Goal: Task Accomplishment & Management: Complete application form

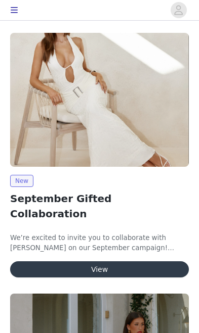
click at [135, 262] on button "View" at bounding box center [99, 270] width 179 height 16
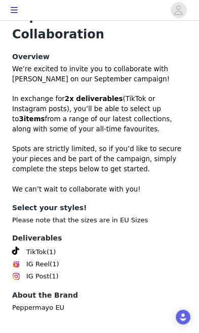
scroll to position [325, 0]
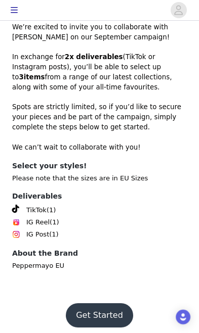
click at [108, 308] on button "Get Started" at bounding box center [99, 316] width 67 height 24
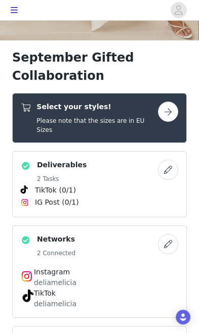
scroll to position [209, 0]
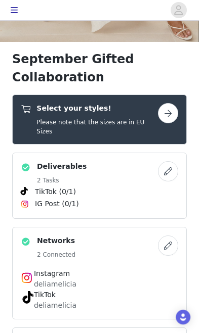
click at [177, 112] on button "button" at bounding box center [168, 113] width 20 height 20
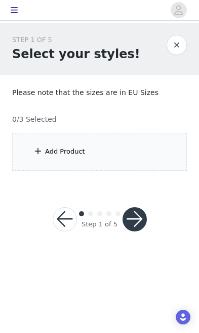
click at [149, 146] on div "Add Product" at bounding box center [99, 152] width 175 height 38
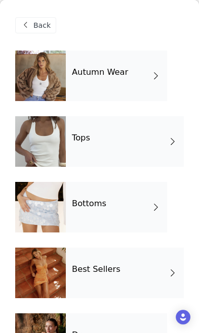
click at [165, 71] on div "Autumn Wear" at bounding box center [116, 76] width 101 height 51
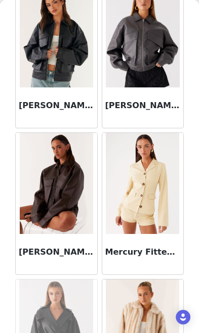
scroll to position [819, 0]
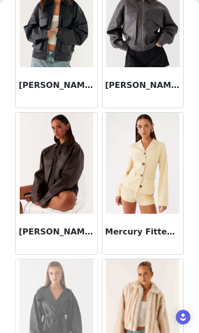
click at [58, 186] on img at bounding box center [56, 163] width 73 height 101
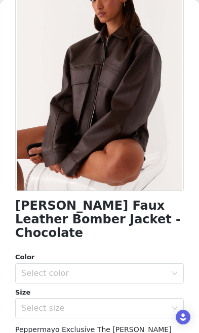
scroll to position [127, 0]
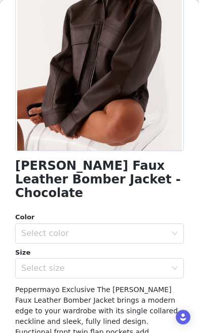
click at [149, 229] on div "Select color" at bounding box center [93, 234] width 145 height 10
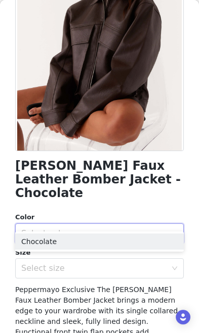
click at [139, 248] on li "Chocolate" at bounding box center [99, 242] width 168 height 16
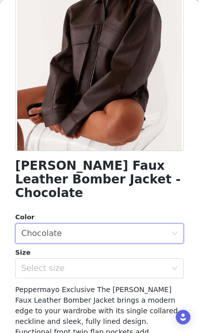
click at [132, 264] on div "Select size" at bounding box center [93, 269] width 145 height 10
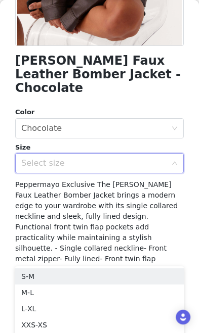
scroll to position [235, 0]
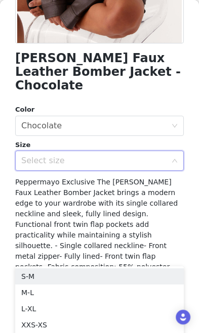
click at [110, 276] on li "S-M" at bounding box center [99, 277] width 168 height 16
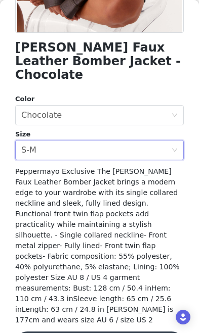
scroll to position [245, 0]
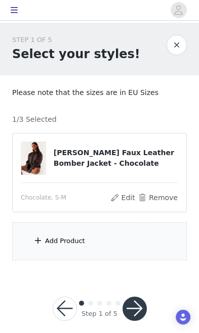
click at [107, 242] on div "Add Product" at bounding box center [99, 242] width 175 height 38
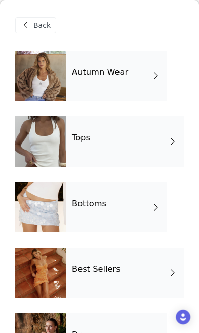
click at [135, 76] on div "Autumn Wear" at bounding box center [116, 76] width 101 height 51
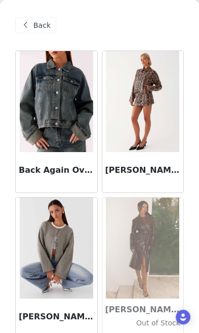
click at [62, 134] on img at bounding box center [56, 101] width 73 height 101
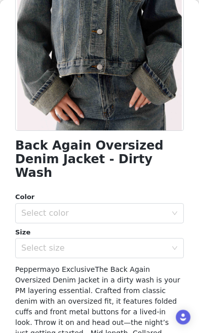
scroll to position [214, 0]
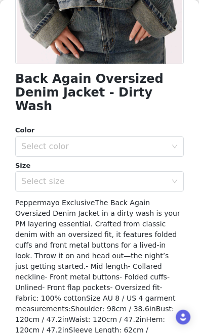
click at [155, 142] on div "Select color" at bounding box center [93, 147] width 145 height 10
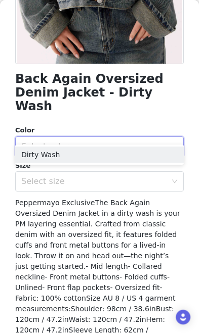
click at [144, 155] on li "Dirty Wash" at bounding box center [99, 155] width 168 height 16
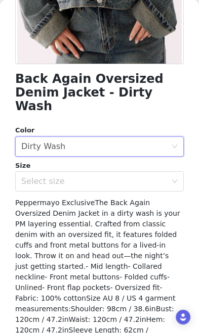
click at [125, 177] on div "Select size" at bounding box center [93, 182] width 145 height 10
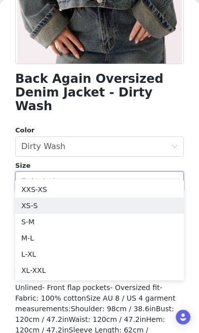
click at [116, 205] on li "XS-S" at bounding box center [99, 206] width 168 height 16
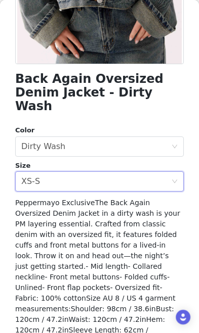
click at [124, 172] on div "Select size XS-S" at bounding box center [96, 181] width 150 height 19
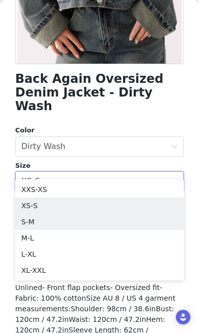
click at [100, 221] on li "S-M" at bounding box center [99, 222] width 168 height 16
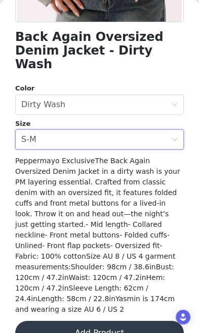
scroll to position [255, 0]
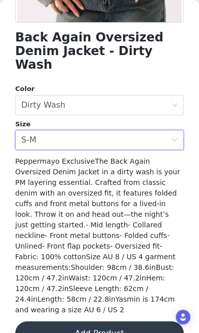
click at [115, 322] on button "Add Product" at bounding box center [99, 334] width 168 height 24
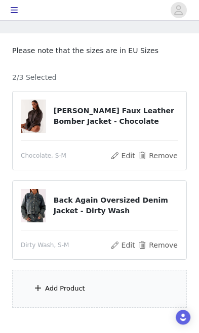
scroll to position [41, 0]
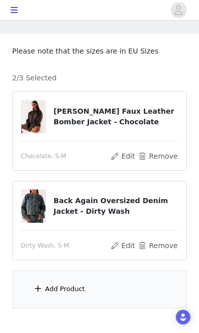
click at [93, 287] on div "Add Product" at bounding box center [99, 290] width 175 height 38
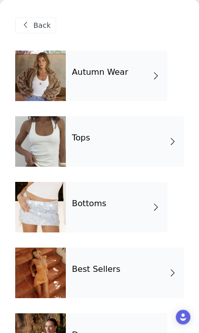
click at [136, 210] on div "Bottoms" at bounding box center [116, 207] width 101 height 51
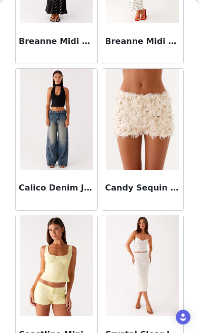
scroll to position [422, 0]
click at [61, 155] on img at bounding box center [56, 119] width 73 height 101
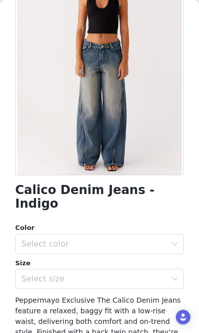
scroll to position [148, 0]
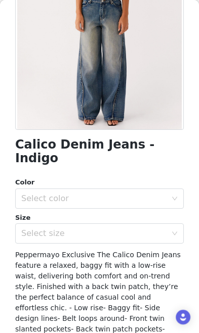
click at [162, 194] on div "Select color" at bounding box center [93, 199] width 145 height 10
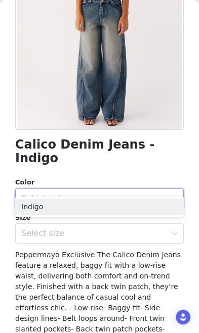
click at [162, 211] on li "Indigo" at bounding box center [99, 207] width 168 height 16
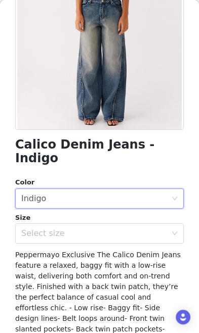
click at [152, 229] on div "Select size" at bounding box center [93, 234] width 145 height 10
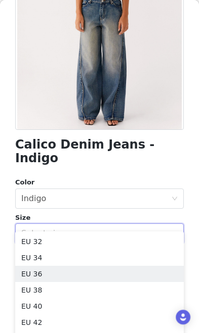
click at [128, 276] on li "EU 36" at bounding box center [99, 274] width 168 height 16
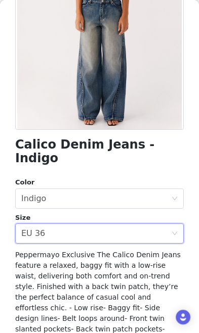
click at [163, 224] on div "Select size EU 36" at bounding box center [96, 233] width 150 height 19
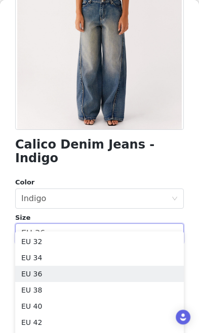
click at [139, 292] on li "EU 38" at bounding box center [99, 290] width 168 height 16
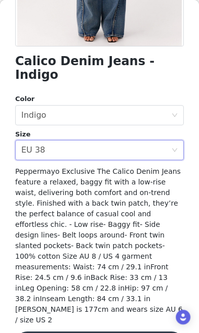
scroll to position [231, 0]
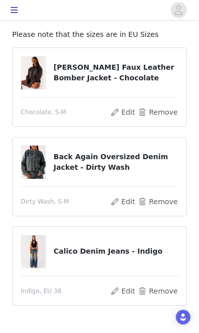
click at [35, 168] on img at bounding box center [33, 162] width 24 height 33
click at [151, 287] on button "Remove" at bounding box center [158, 291] width 40 height 12
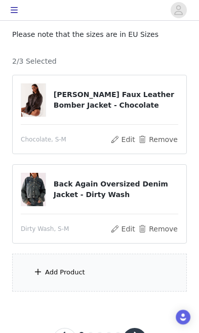
click at [111, 272] on div "Add Product" at bounding box center [99, 273] width 175 height 38
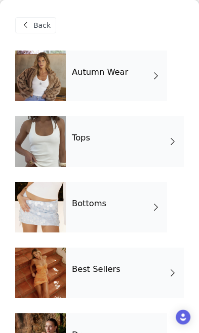
click at [143, 216] on div "Bottoms" at bounding box center [116, 207] width 101 height 51
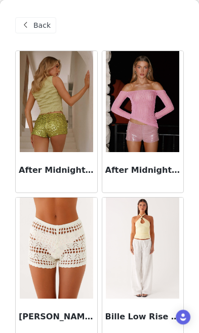
click at [21, 21] on span at bounding box center [25, 25] width 12 height 12
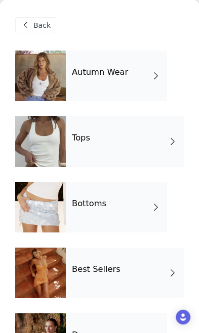
click at [151, 84] on div "Autumn Wear" at bounding box center [116, 76] width 101 height 51
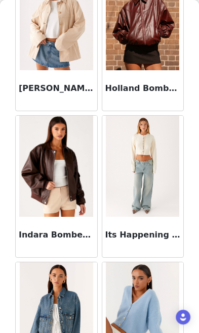
scroll to position [374, 0]
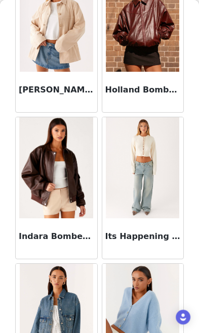
click at [146, 170] on img at bounding box center [142, 167] width 73 height 101
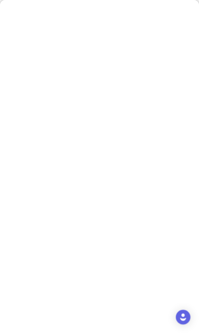
scroll to position [0, 0]
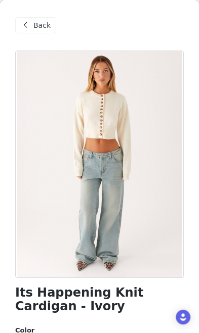
click at [40, 18] on div "Back" at bounding box center [35, 25] width 41 height 16
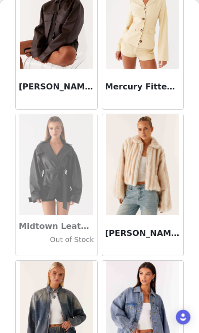
scroll to position [965, 0]
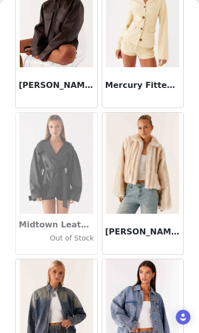
click at [156, 59] on img at bounding box center [142, 16] width 73 height 101
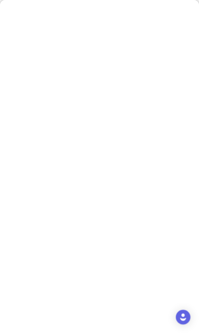
scroll to position [0, 0]
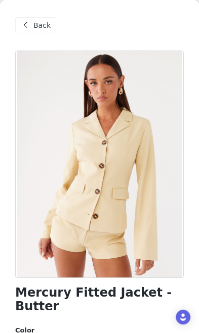
click at [18, 25] on div "Back" at bounding box center [35, 25] width 41 height 16
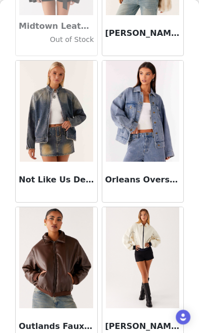
scroll to position [1175, 0]
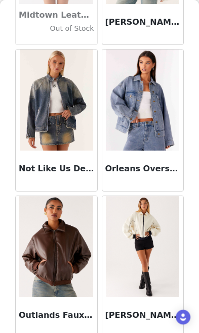
click at [42, 109] on img at bounding box center [56, 100] width 73 height 101
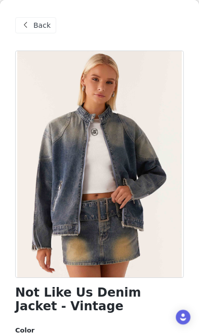
scroll to position [0, 0]
click at [29, 18] on div "Back" at bounding box center [35, 25] width 41 height 16
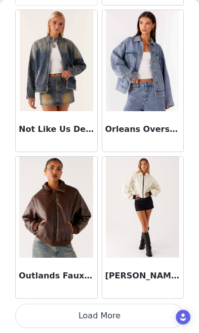
click at [125, 319] on button "Load More" at bounding box center [99, 316] width 168 height 24
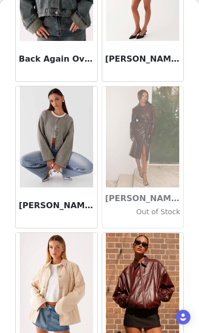
scroll to position [89, 0]
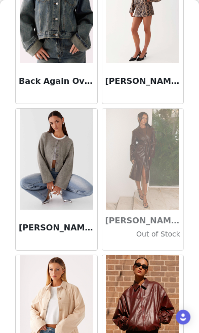
click at [48, 170] on img at bounding box center [56, 159] width 73 height 101
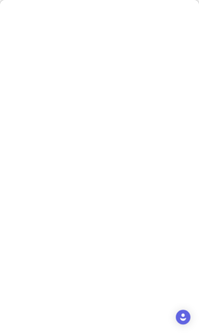
scroll to position [0, 0]
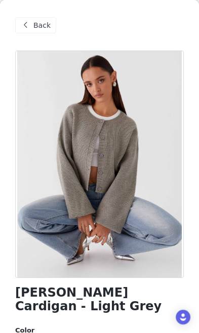
click at [23, 22] on span at bounding box center [25, 25] width 12 height 12
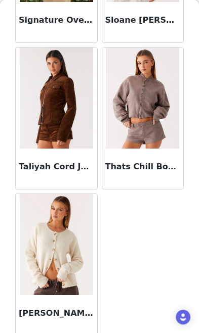
scroll to position [1765, 0]
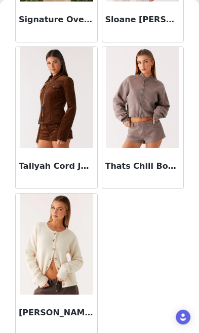
click at [63, 245] on img at bounding box center [56, 244] width 73 height 101
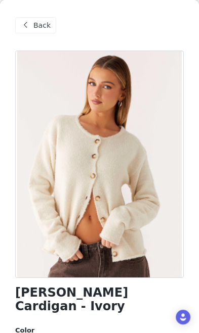
scroll to position [-1, 0]
click at [29, 18] on div "Back" at bounding box center [35, 25] width 41 height 16
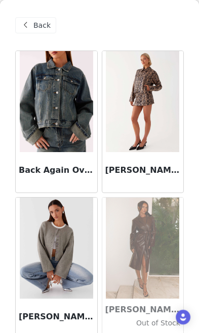
click at [29, 23] on span at bounding box center [25, 25] width 12 height 12
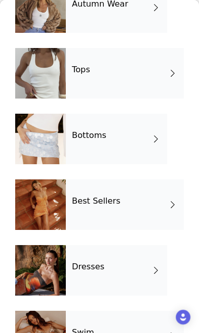
scroll to position [88, 0]
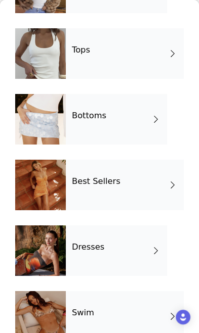
click at [127, 253] on div "Dresses" at bounding box center [116, 251] width 101 height 51
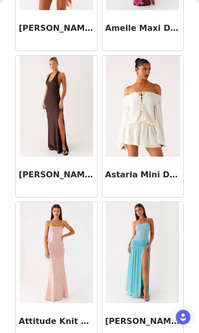
scroll to position [308, 0]
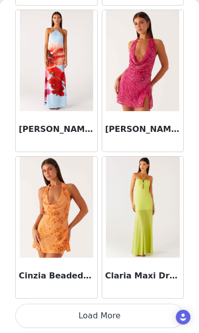
click at [125, 313] on button "Load More" at bounding box center [99, 316] width 168 height 24
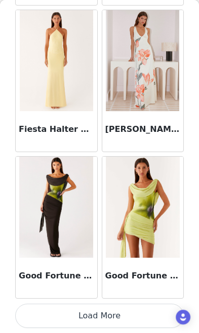
scroll to position [2677, 0]
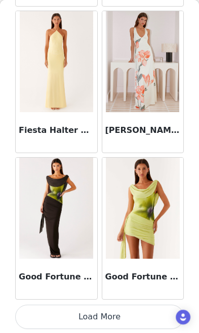
click at [129, 316] on button "Load More" at bounding box center [99, 317] width 168 height 24
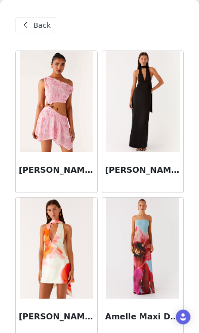
scroll to position [0, 0]
click at [47, 25] on span "Back" at bounding box center [41, 25] width 17 height 11
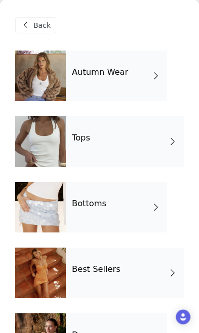
click at [170, 142] on span at bounding box center [172, 142] width 10 height 12
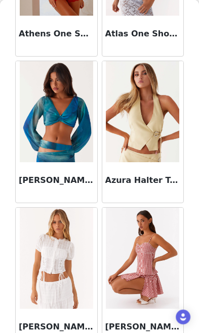
scroll to position [1025, 0]
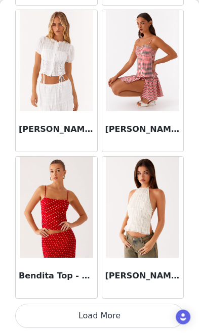
click at [130, 314] on button "Load More" at bounding box center [99, 316] width 168 height 24
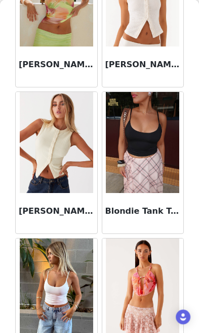
scroll to position [1634, 0]
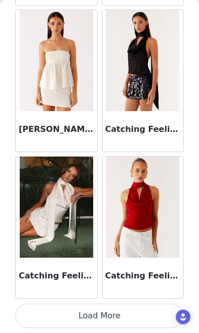
click at [138, 315] on button "Load More" at bounding box center [99, 316] width 168 height 24
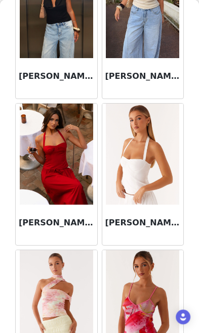
scroll to position [3285, 0]
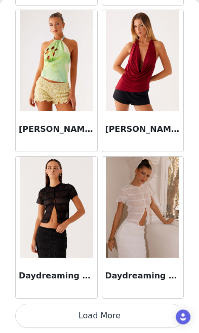
click at [138, 319] on button "Load More" at bounding box center [99, 316] width 168 height 24
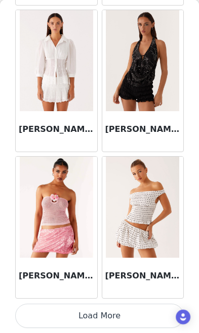
click at [137, 310] on button "Load More" at bounding box center [99, 316] width 168 height 24
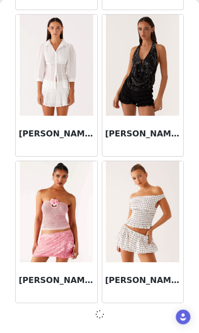
scroll to position [5611, 0]
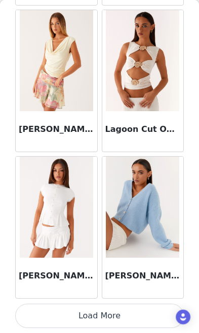
click at [136, 317] on button "Load More" at bounding box center [99, 316] width 168 height 24
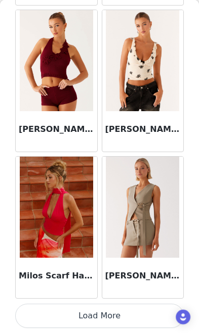
scroll to position [8550, 0]
click at [141, 317] on button "Load More" at bounding box center [99, 316] width 168 height 24
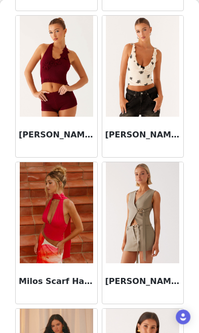
scroll to position [8536, 0]
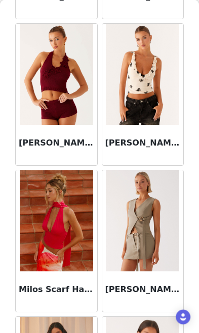
click at [150, 222] on img at bounding box center [142, 220] width 73 height 101
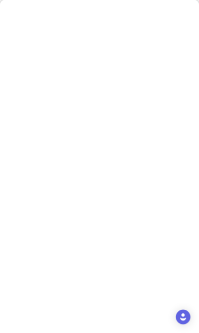
scroll to position [0, 0]
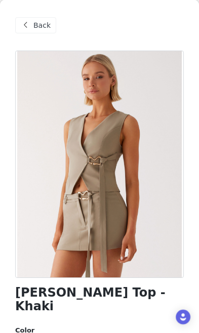
click at [37, 27] on span "Back" at bounding box center [41, 25] width 17 height 11
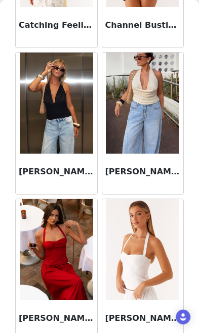
scroll to position [3084, 0]
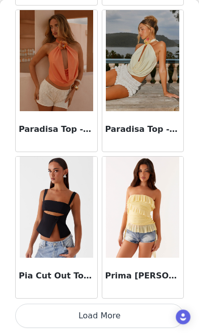
click at [118, 320] on button "Load More" at bounding box center [99, 316] width 168 height 24
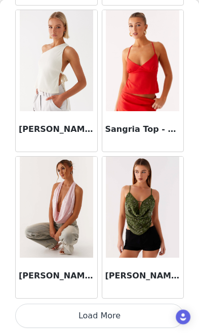
click at [126, 323] on button "Load More" at bounding box center [99, 316] width 168 height 24
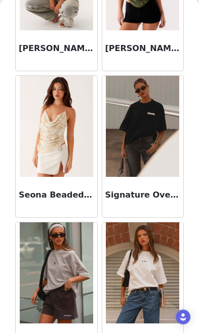
scroll to position [11867, 0]
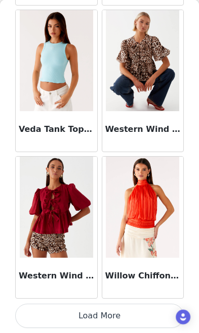
click at [115, 324] on button "Load More" at bounding box center [99, 316] width 168 height 24
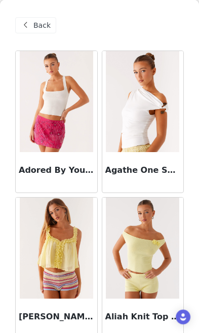
scroll to position [0, 0]
click at [45, 28] on span "Back" at bounding box center [41, 25] width 17 height 11
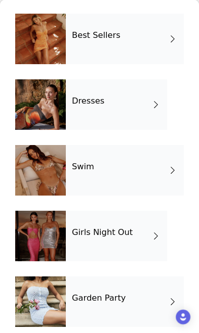
scroll to position [243, 0]
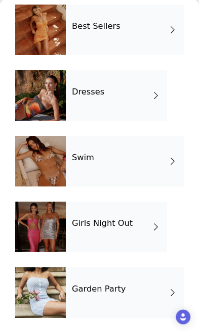
click at [133, 229] on div "Girls Night Out" at bounding box center [116, 227] width 101 height 51
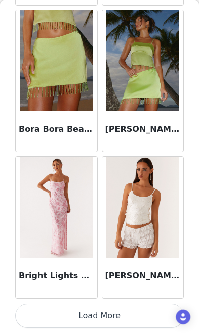
scroll to position [1210, 0]
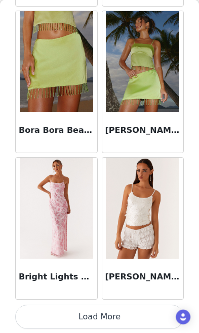
click at [132, 316] on button "Load More" at bounding box center [99, 317] width 168 height 24
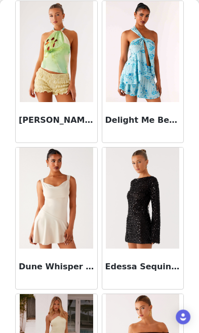
scroll to position [2607, 0]
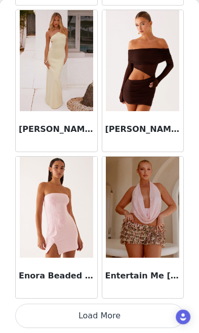
click at [129, 321] on button "Load More" at bounding box center [99, 316] width 168 height 24
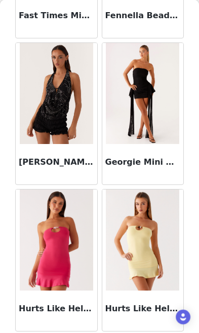
scroll to position [3149, 0]
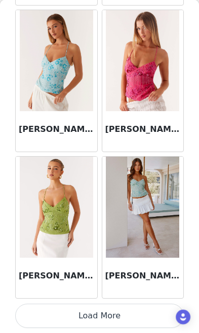
click at [135, 323] on button "Load More" at bounding box center [99, 316] width 168 height 24
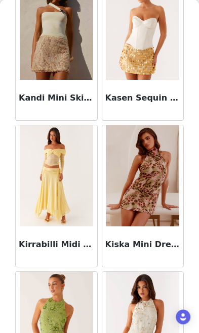
scroll to position [4825, 0]
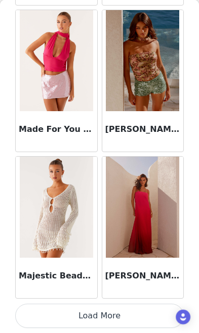
click at [123, 318] on button "Load More" at bounding box center [99, 316] width 168 height 24
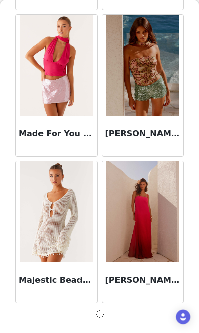
scroll to position [5611, 0]
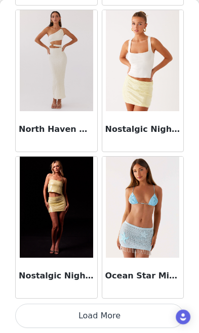
click at [124, 316] on button "Load More" at bounding box center [99, 316] width 168 height 24
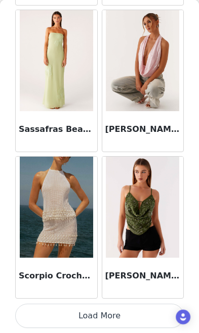
scroll to position [8545, 0]
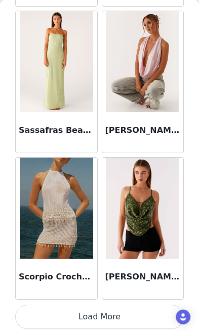
click at [128, 321] on button "Load More" at bounding box center [99, 317] width 168 height 24
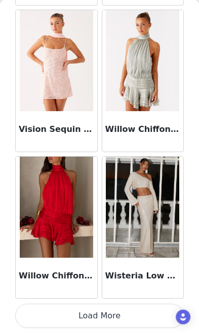
click at [130, 328] on button "Load More" at bounding box center [99, 316] width 168 height 24
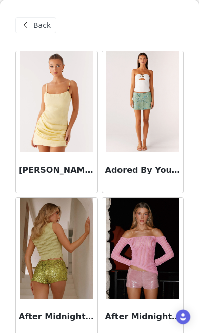
scroll to position [0, 0]
click at [36, 30] on span "Back" at bounding box center [41, 25] width 17 height 11
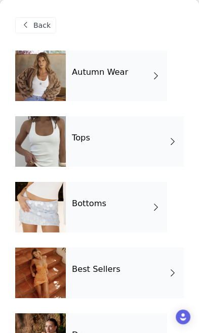
click at [134, 272] on div "Best Sellers" at bounding box center [125, 273] width 118 height 51
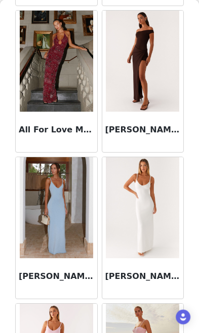
scroll to position [772, 0]
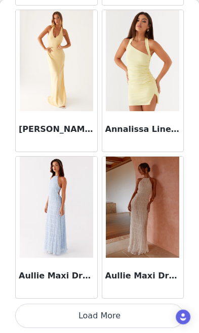
click at [116, 316] on button "Load More" at bounding box center [99, 316] width 168 height 24
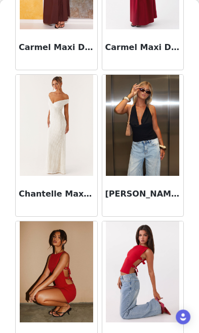
scroll to position [2469, 0]
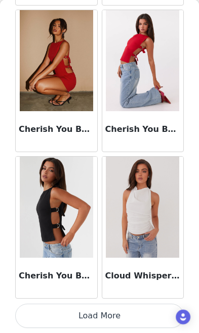
click at [115, 322] on button "Load More" at bounding box center [99, 316] width 168 height 24
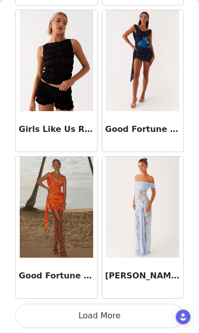
click at [133, 321] on button "Load More" at bounding box center [99, 316] width 168 height 24
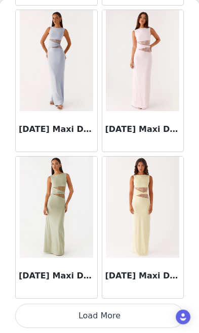
click at [127, 320] on button "Load More" at bounding box center [99, 316] width 168 height 24
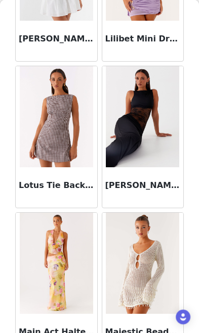
scroll to position [6201, 0]
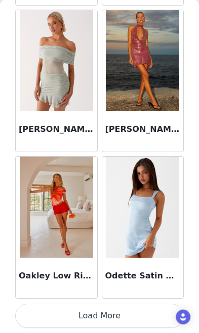
click at [127, 325] on button "Load More" at bounding box center [99, 316] width 168 height 24
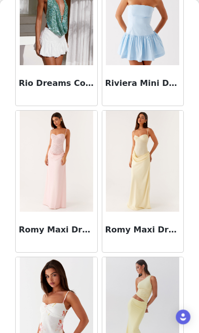
scroll to position [8452, 0]
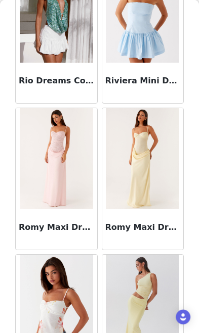
click at [149, 193] on img at bounding box center [142, 158] width 73 height 101
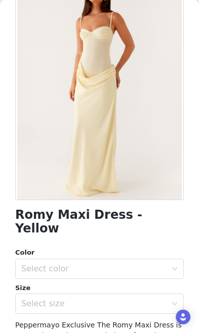
scroll to position [77, 0]
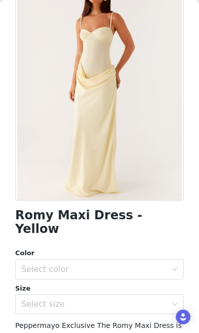
click at [148, 265] on div "Select color" at bounding box center [93, 270] width 145 height 10
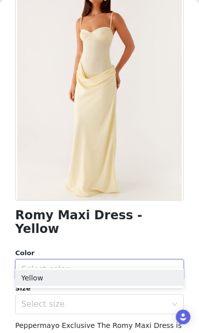
click at [140, 284] on li "Yellow" at bounding box center [99, 278] width 168 height 16
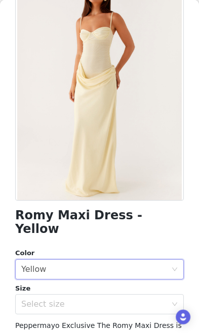
click at [117, 299] on div "Select size" at bounding box center [93, 304] width 145 height 10
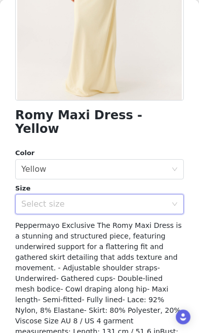
scroll to position [177, 0]
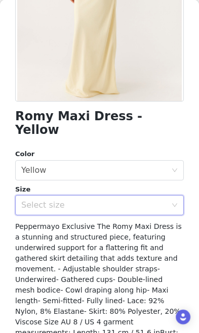
click at [153, 200] on div "Select size" at bounding box center [93, 205] width 145 height 10
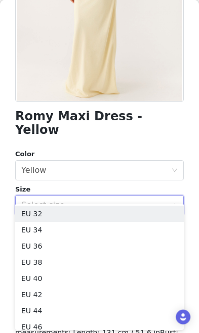
click at [111, 266] on li "EU 38" at bounding box center [99, 262] width 168 height 16
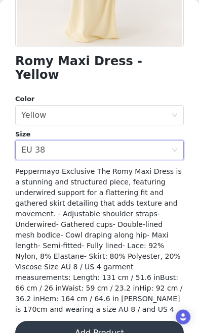
scroll to position [231, 0]
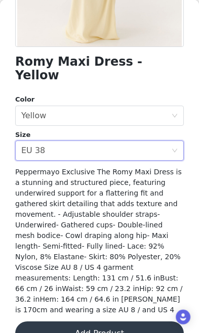
click at [126, 322] on button "Add Product" at bounding box center [99, 334] width 168 height 24
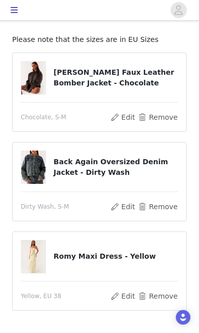
scroll to position [53, 0]
click at [167, 206] on button "Remove" at bounding box center [158, 207] width 40 height 12
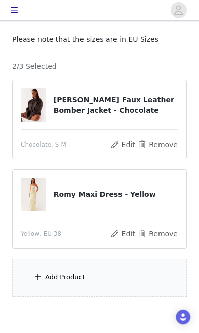
click at [114, 274] on div "Add Product" at bounding box center [99, 278] width 175 height 38
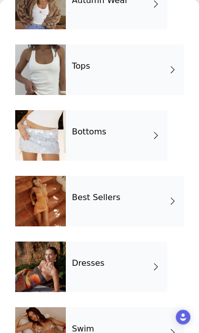
scroll to position [75, 0]
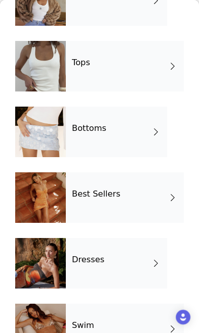
click at [157, 206] on div "Best Sellers" at bounding box center [125, 198] width 118 height 51
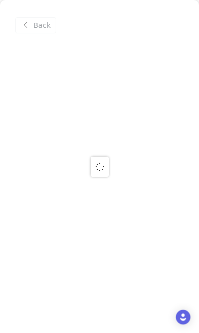
scroll to position [0, 0]
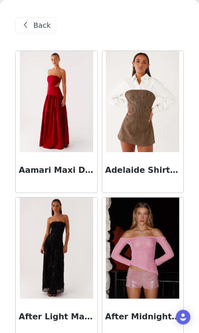
click at [145, 127] on img at bounding box center [142, 101] width 73 height 101
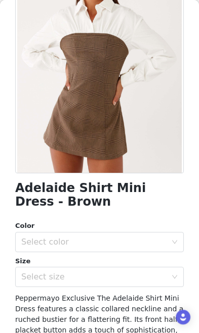
scroll to position [105, 0]
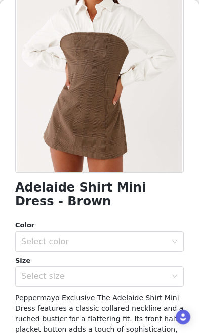
click at [138, 241] on div "Select color" at bounding box center [93, 242] width 145 height 10
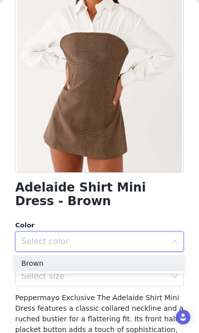
click at [140, 264] on li "Brown" at bounding box center [99, 263] width 168 height 16
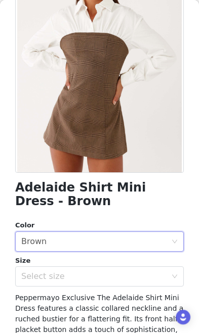
click at [140, 280] on div "Select size" at bounding box center [93, 277] width 145 height 10
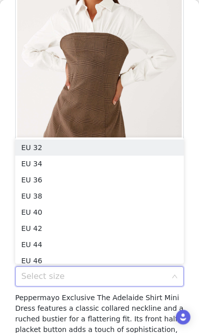
click at [124, 198] on li "EU 38" at bounding box center [99, 196] width 168 height 16
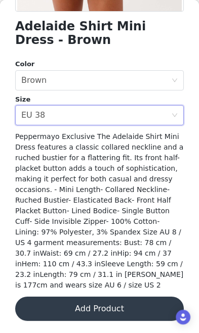
scroll to position [266, 0]
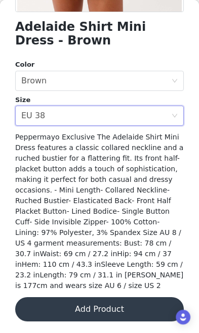
click at [112, 313] on button "Add Product" at bounding box center [99, 309] width 168 height 24
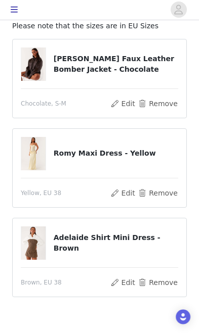
scroll to position [66, 0]
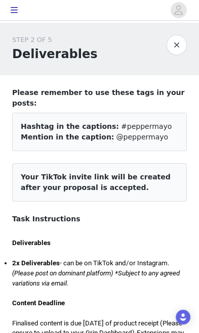
click at [181, 46] on button "button" at bounding box center [176, 45] width 20 height 20
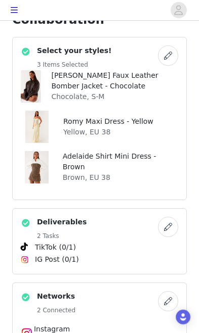
scroll to position [267, 0]
click at [159, 53] on button "button" at bounding box center [168, 56] width 20 height 20
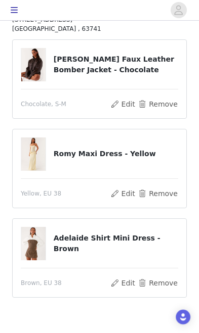
click at [144, 193] on button "Remove" at bounding box center [158, 194] width 40 height 12
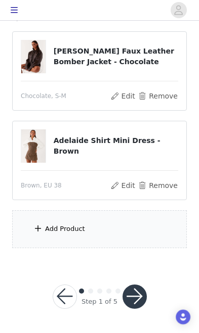
scroll to position [101, 0]
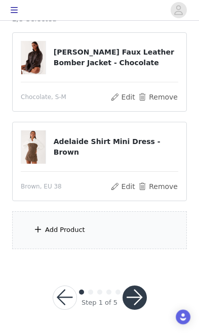
click at [125, 225] on div "Add Product" at bounding box center [99, 230] width 175 height 38
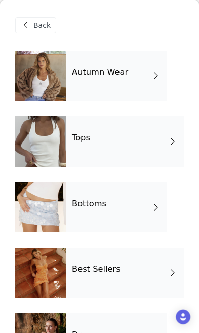
click at [154, 147] on div "Tops" at bounding box center [125, 141] width 118 height 51
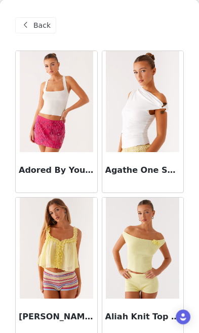
click at [41, 26] on span "Back" at bounding box center [41, 25] width 17 height 11
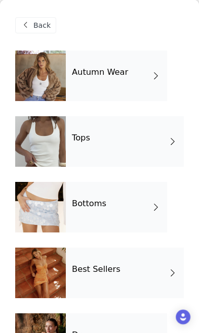
click at [33, 28] on span "Back" at bounding box center [41, 25] width 17 height 11
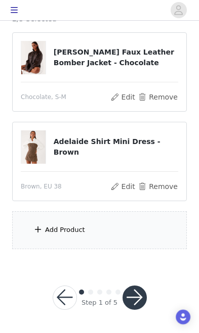
click at [150, 185] on button "Remove" at bounding box center [158, 187] width 40 height 12
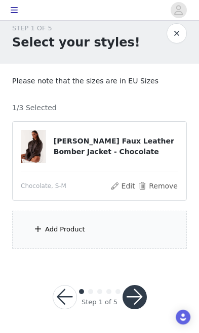
scroll to position [11, 0]
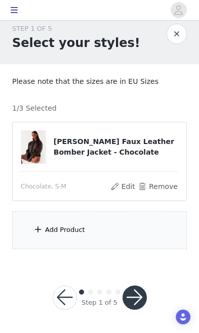
click at [113, 225] on div "Add Product" at bounding box center [99, 230] width 175 height 38
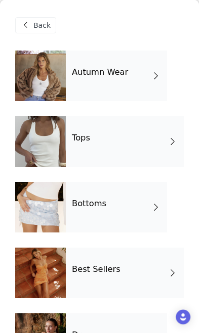
scroll to position [0, 0]
click at [151, 75] on span at bounding box center [156, 76] width 10 height 12
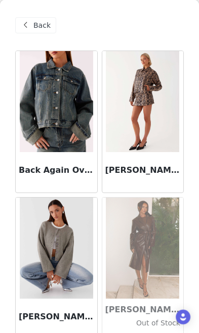
click at [71, 135] on img at bounding box center [56, 101] width 73 height 101
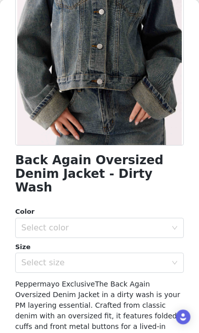
scroll to position [154, 0]
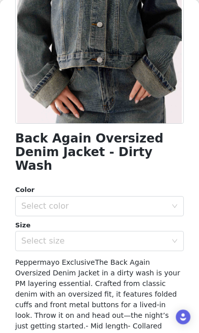
click at [147, 201] on div "Select color" at bounding box center [93, 206] width 145 height 10
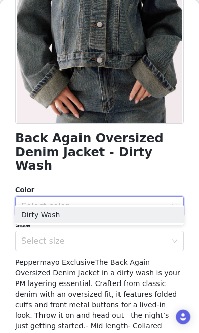
click at [132, 144] on h1 "Back Again Oversized Denim Jacket - Dirty Wash" at bounding box center [99, 152] width 168 height 41
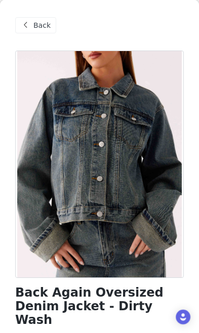
scroll to position [0, 0]
click at [33, 24] on div "Back" at bounding box center [35, 25] width 41 height 16
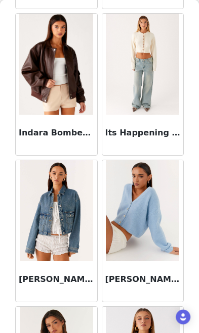
scroll to position [494, 0]
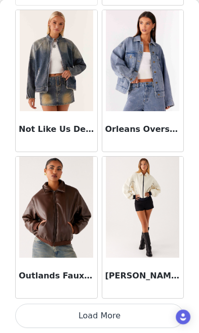
click at [142, 321] on button "Load More" at bounding box center [99, 316] width 168 height 24
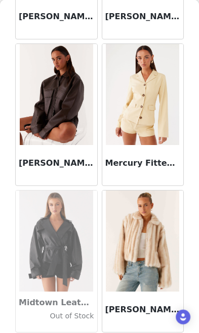
scroll to position [884, 0]
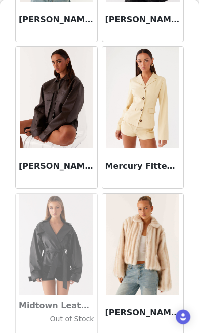
click at [156, 248] on img at bounding box center [142, 244] width 73 height 101
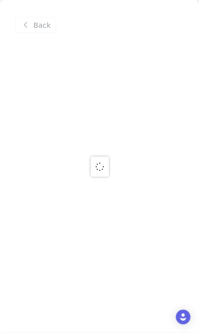
scroll to position [0, 0]
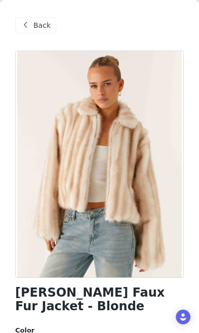
click at [39, 26] on span "Back" at bounding box center [41, 25] width 17 height 11
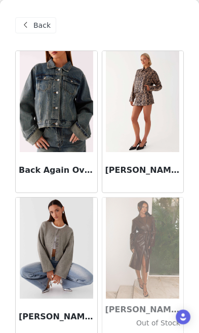
click at [55, 121] on img at bounding box center [56, 101] width 73 height 101
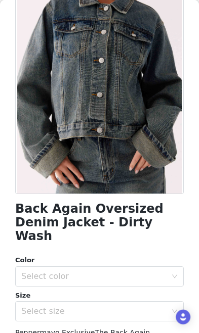
scroll to position [87, 0]
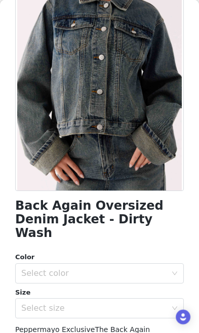
click at [154, 269] on div "Select color" at bounding box center [93, 274] width 145 height 10
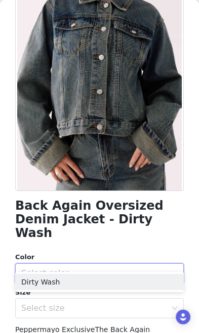
click at [148, 280] on li "Dirty Wash" at bounding box center [99, 282] width 168 height 16
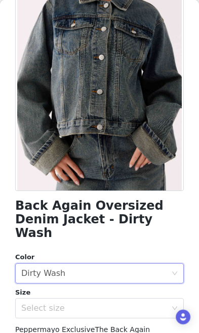
click at [133, 304] on div "Select size" at bounding box center [93, 309] width 145 height 10
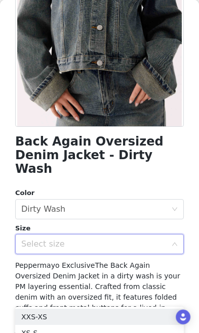
scroll to position [156, 0]
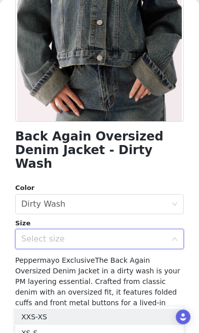
click at [152, 234] on div "Select size" at bounding box center [93, 239] width 145 height 10
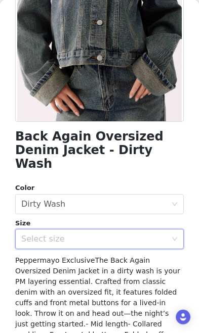
click at [176, 236] on icon "icon: down" at bounding box center [174, 239] width 6 height 6
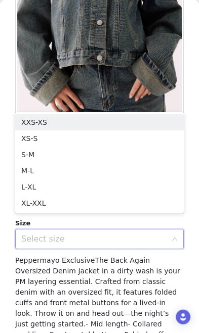
click at [32, 153] on li "S-M" at bounding box center [99, 155] width 168 height 16
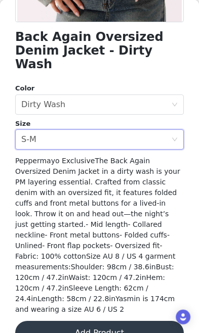
scroll to position [255, 0]
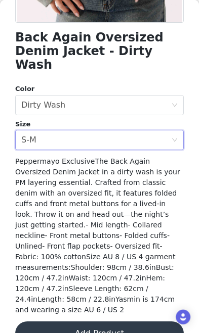
click at [127, 322] on button "Add Product" at bounding box center [99, 334] width 168 height 24
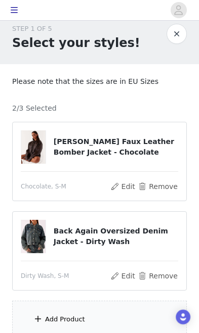
click at [135, 314] on div "Add Product" at bounding box center [99, 320] width 175 height 38
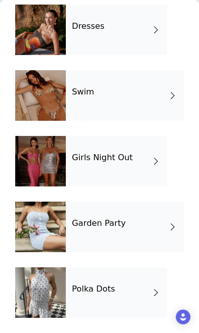
scroll to position [309, 0]
click at [169, 226] on span at bounding box center [172, 227] width 10 height 12
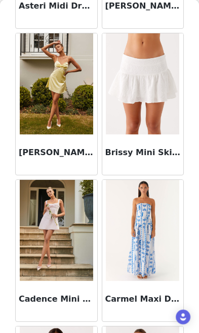
scroll to position [841, 0]
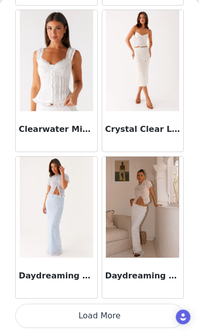
click at [133, 318] on button "Load More" at bounding box center [99, 316] width 168 height 24
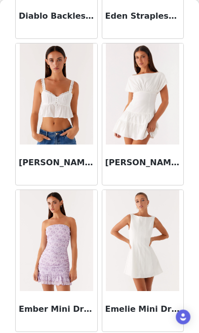
scroll to position [1899, 0]
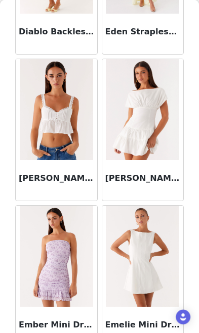
click at [160, 139] on img at bounding box center [142, 109] width 73 height 101
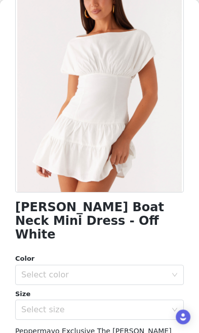
scroll to position [98, 0]
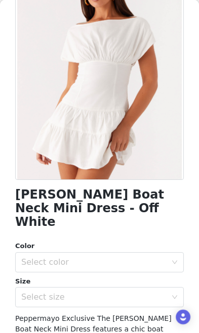
click at [163, 257] on div "Select color" at bounding box center [93, 262] width 145 height 10
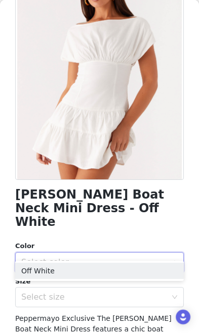
click at [153, 267] on li "Off White" at bounding box center [99, 271] width 168 height 16
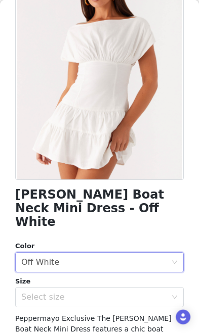
click at [144, 292] on div "Select size" at bounding box center [93, 297] width 145 height 10
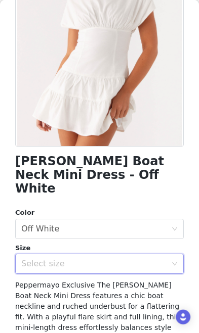
scroll to position [138, 0]
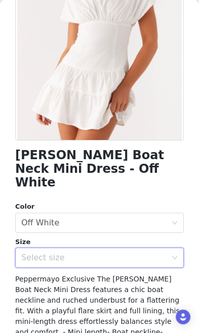
click at [160, 253] on div "Select size" at bounding box center [93, 258] width 145 height 10
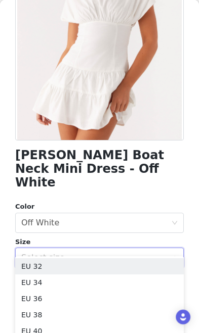
click at [137, 307] on li "EU 38" at bounding box center [99, 315] width 168 height 16
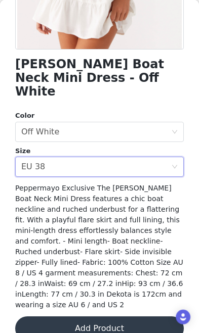
scroll to position [234, 0]
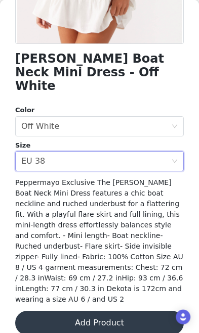
click at [128, 320] on button "Add Product" at bounding box center [99, 323] width 168 height 24
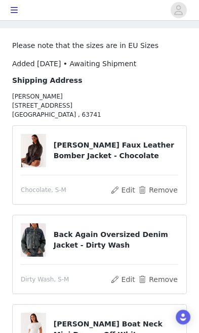
click at [164, 281] on button "Remove" at bounding box center [158, 280] width 40 height 12
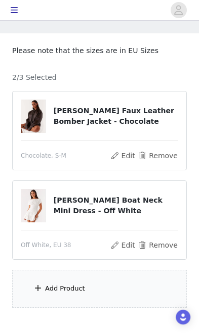
click at [135, 281] on div "Add Product" at bounding box center [99, 289] width 175 height 38
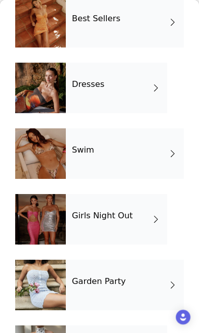
scroll to position [250, 0]
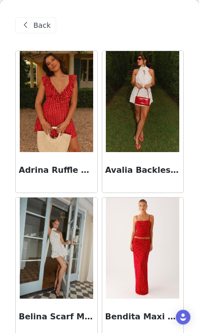
scroll to position [0, 0]
click at [26, 23] on span at bounding box center [25, 25] width 12 height 12
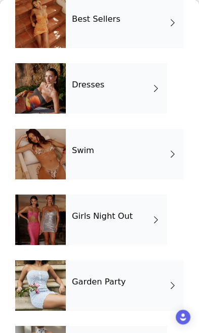
scroll to position [250, 0]
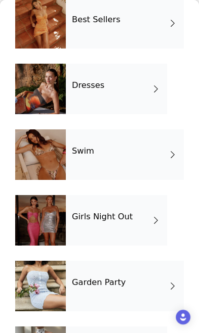
click at [147, 293] on div "Garden Party" at bounding box center [125, 286] width 118 height 51
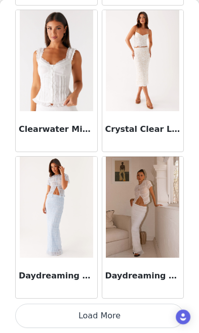
scroll to position [28, 0]
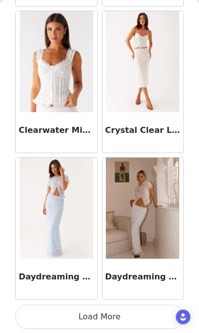
click at [122, 317] on button "Load More" at bounding box center [99, 317] width 168 height 24
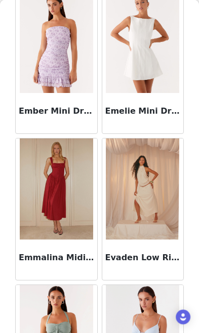
scroll to position [2114, 0]
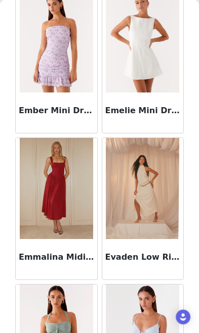
click at [57, 175] on img at bounding box center [56, 188] width 73 height 101
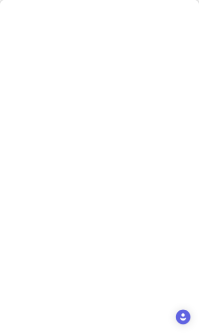
scroll to position [0, 0]
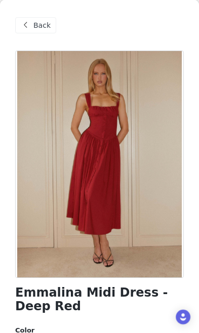
click at [32, 21] on div "Back" at bounding box center [35, 25] width 41 height 16
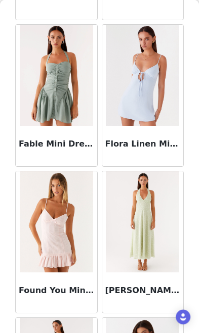
scroll to position [2389, 0]
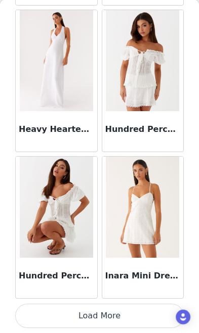
click at [133, 315] on button "Load More" at bounding box center [99, 316] width 168 height 24
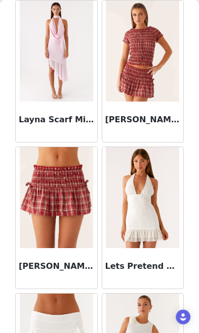
scroll to position [3278, 0]
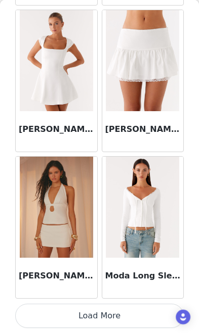
click at [129, 317] on button "Load More" at bounding box center [99, 316] width 168 height 24
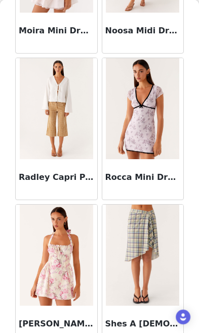
scroll to position [4556, 0]
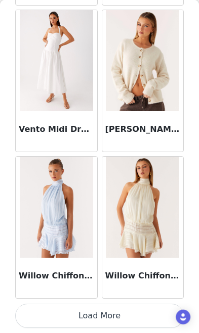
click at [127, 326] on button "Load More" at bounding box center [99, 316] width 168 height 24
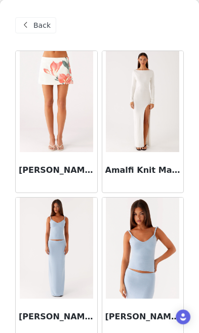
scroll to position [0, 0]
click at [32, 21] on div "Back" at bounding box center [35, 25] width 41 height 16
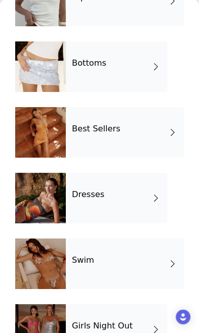
scroll to position [141, 0]
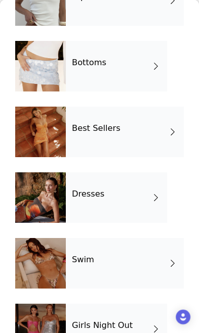
click at [165, 206] on div "Dresses" at bounding box center [116, 198] width 101 height 51
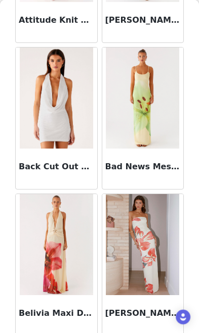
scroll to position [690, 0]
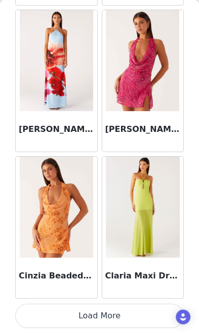
click at [132, 319] on button "Load More" at bounding box center [99, 316] width 168 height 24
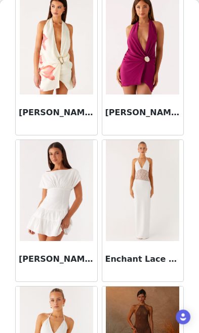
scroll to position [2247, 0]
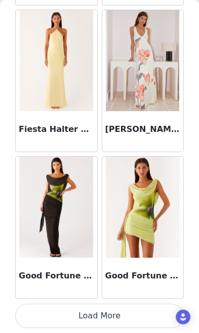
click at [131, 327] on button "Load More" at bounding box center [99, 316] width 168 height 24
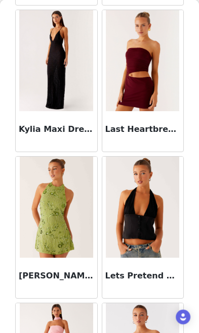
scroll to position [4129, 0]
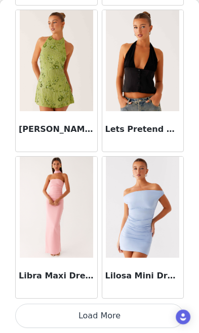
click at [131, 320] on button "Load More" at bounding box center [99, 316] width 168 height 24
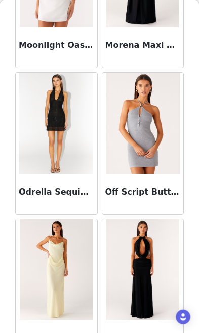
scroll to position [5446, 0]
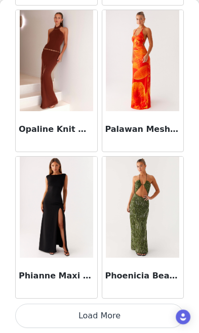
click at [128, 320] on button "Load More" at bounding box center [99, 316] width 168 height 24
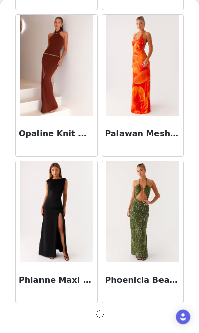
scroll to position [5611, 0]
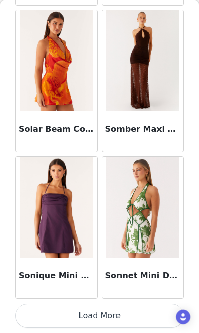
click at [127, 319] on button "Load More" at bounding box center [99, 316] width 168 height 24
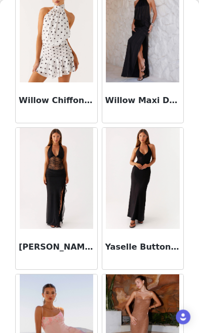
scroll to position [8486, 0]
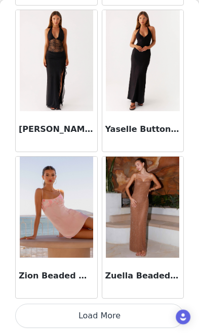
click at [124, 323] on button "Load More" at bounding box center [99, 316] width 168 height 24
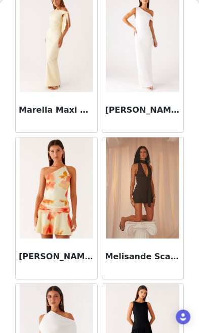
scroll to position [4844, 0]
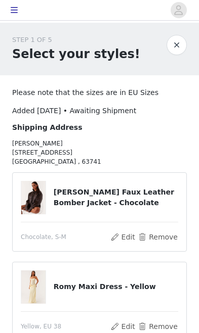
scroll to position [29, 0]
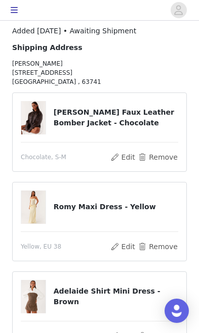
click at [158, 248] on button "Remove" at bounding box center [158, 247] width 40 height 12
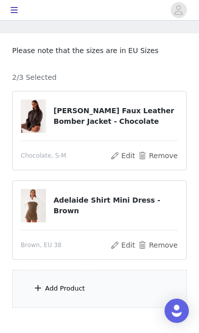
click at [141, 282] on div "Add Product" at bounding box center [99, 289] width 175 height 38
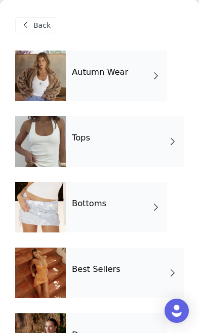
click at [140, 142] on div "Tops" at bounding box center [125, 141] width 118 height 51
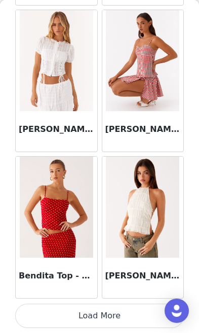
scroll to position [1215, 0]
click at [117, 319] on button "Load More" at bounding box center [99, 316] width 168 height 24
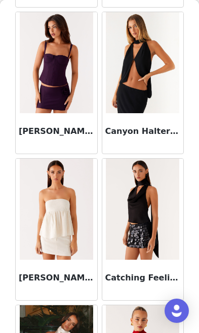
scroll to position [2525, 0]
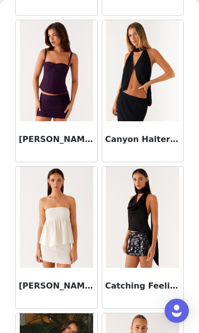
click at [158, 96] on img at bounding box center [142, 70] width 73 height 101
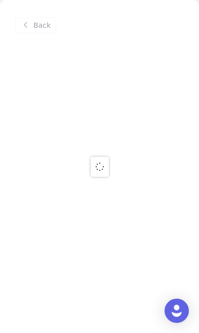
scroll to position [0, 0]
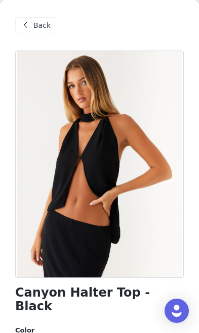
click at [30, 29] on span at bounding box center [25, 25] width 12 height 12
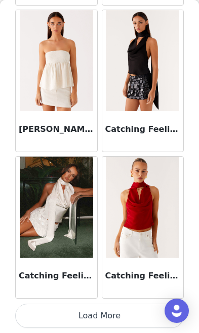
scroll to position [2682, 0]
click at [70, 230] on img at bounding box center [56, 207] width 73 height 101
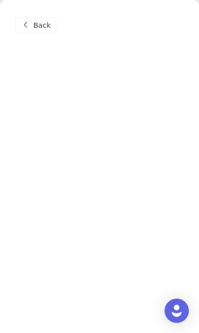
scroll to position [0, 0]
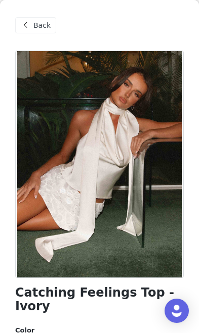
click at [39, 28] on span "Back" at bounding box center [41, 25] width 17 height 11
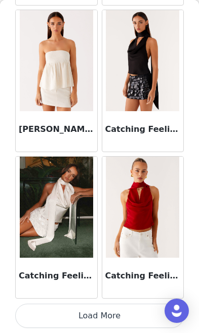
click at [117, 319] on button "Load More" at bounding box center [99, 316] width 168 height 24
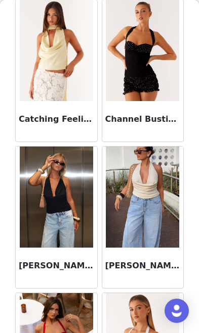
scroll to position [2993, 0]
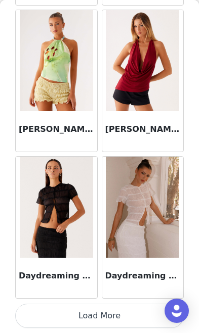
click at [113, 321] on button "Load More" at bounding box center [99, 316] width 168 height 24
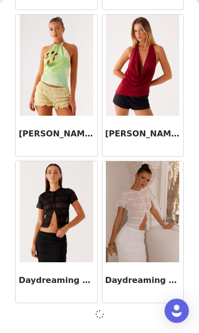
scroll to position [4144, 0]
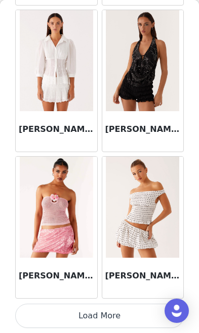
click at [118, 322] on button "Load More" at bounding box center [99, 316] width 168 height 24
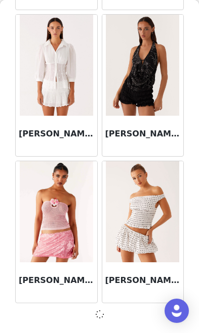
scroll to position [5611, 0]
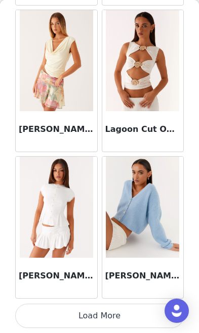
click at [115, 324] on button "Load More" at bounding box center [99, 316] width 168 height 24
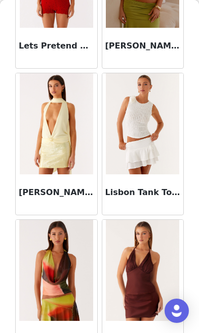
scroll to position [7609, 0]
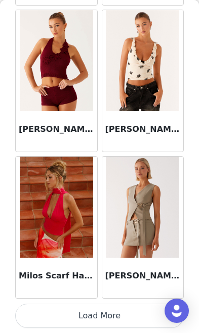
click at [116, 320] on button "Load More" at bounding box center [99, 316] width 168 height 24
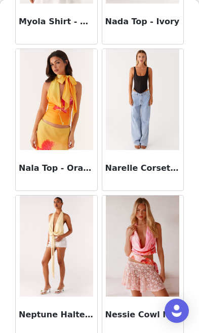
scroll to position [9106, 0]
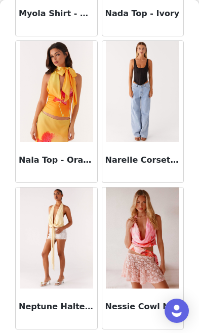
click at [155, 132] on img at bounding box center [142, 91] width 73 height 101
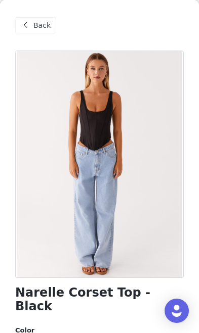
scroll to position [0, 0]
click at [41, 26] on span "Back" at bounding box center [41, 25] width 17 height 11
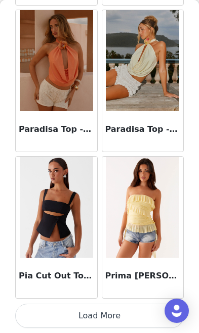
click at [108, 327] on button "Load More" at bounding box center [99, 316] width 168 height 24
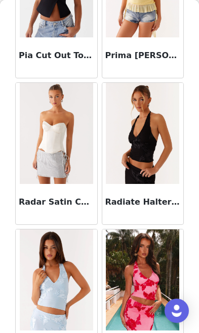
scroll to position [10240, 0]
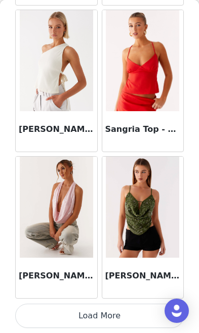
click at [103, 326] on button "Load More" at bounding box center [99, 316] width 168 height 24
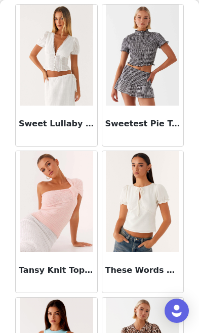
scroll to position [12682, 0]
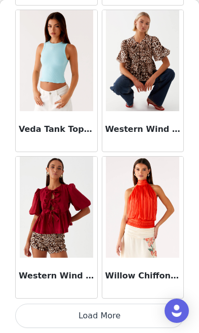
click at [108, 317] on button "Load More" at bounding box center [99, 316] width 168 height 24
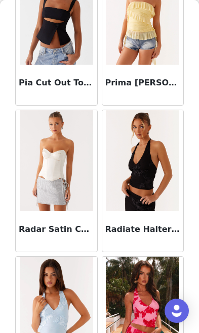
scroll to position [10155, 0]
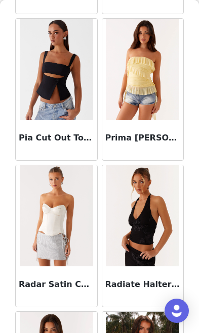
click at [68, 250] on img at bounding box center [56, 215] width 73 height 101
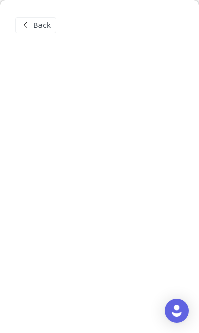
scroll to position [0, 0]
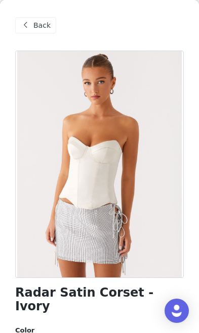
click at [35, 25] on span "Back" at bounding box center [41, 25] width 17 height 11
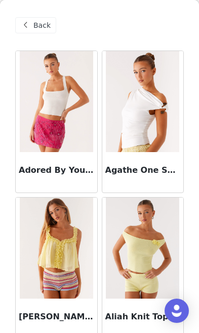
click at [40, 24] on span "Back" at bounding box center [41, 25] width 17 height 11
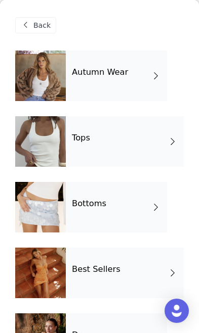
click at [151, 142] on div "Tops" at bounding box center [125, 141] width 118 height 51
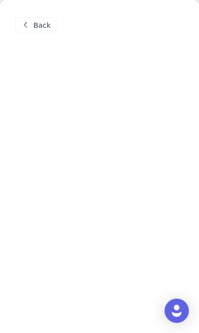
click at [31, 26] on div "Back" at bounding box center [35, 25] width 41 height 16
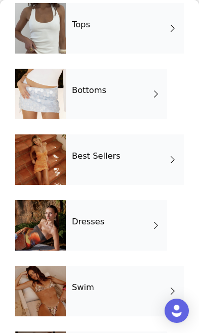
scroll to position [114, 0]
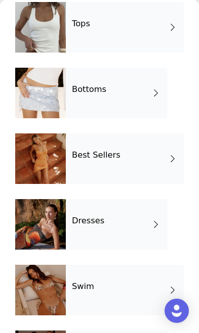
click at [148, 149] on div "Best Sellers" at bounding box center [125, 159] width 118 height 51
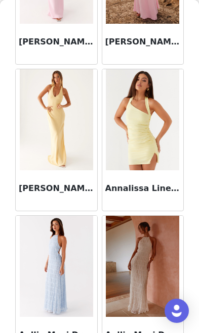
scroll to position [59, 0]
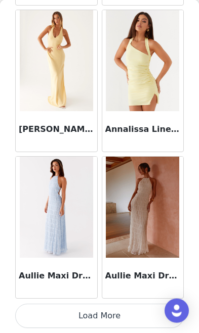
click at [111, 314] on button "Load More" at bounding box center [99, 316] width 168 height 24
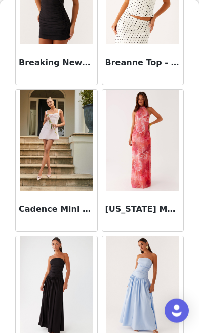
scroll to position [2111, 0]
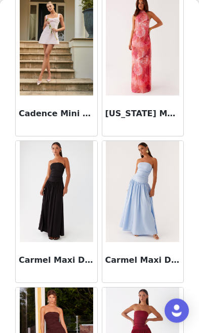
click at [37, 66] on img at bounding box center [56, 44] width 73 height 101
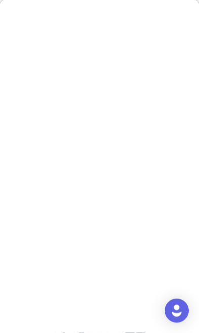
scroll to position [0, 0]
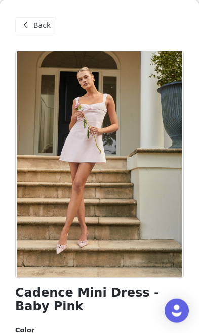
click at [19, 17] on div "Back" at bounding box center [35, 25] width 41 height 16
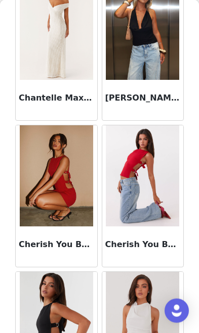
scroll to position [2620, 0]
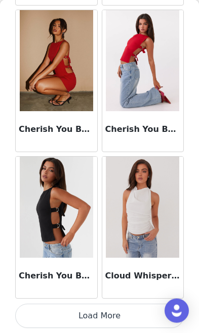
click at [121, 321] on button "Load More" at bounding box center [99, 316] width 168 height 24
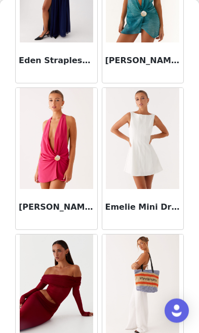
scroll to position [3467, 0]
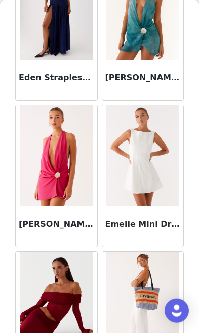
click at [169, 187] on img at bounding box center [142, 155] width 73 height 101
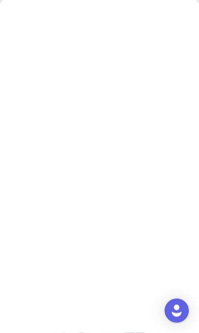
scroll to position [0, 0]
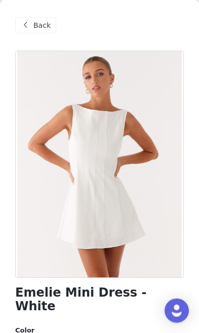
click at [19, 21] on div "Back" at bounding box center [35, 25] width 41 height 16
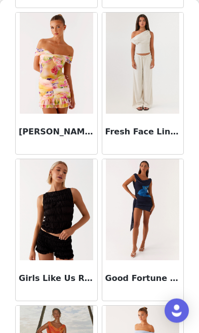
scroll to position [3999, 0]
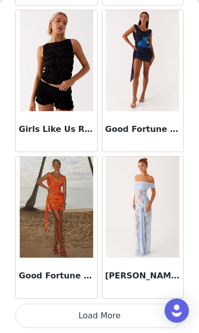
click at [113, 327] on button "Load More" at bounding box center [99, 316] width 168 height 24
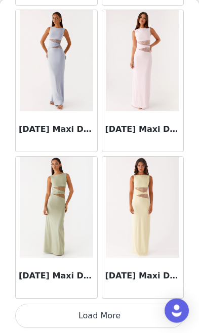
scroll to position [5616, 0]
click at [122, 316] on button "Load More" at bounding box center [99, 316] width 168 height 24
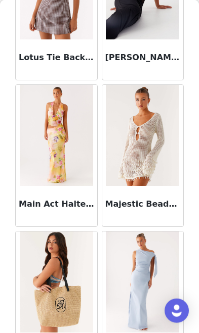
scroll to position [6313, 0]
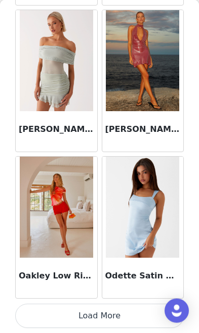
click at [119, 323] on button "Load More" at bounding box center [99, 316] width 168 height 24
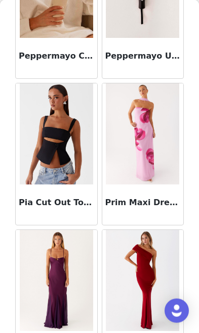
scroll to position [8038, 0]
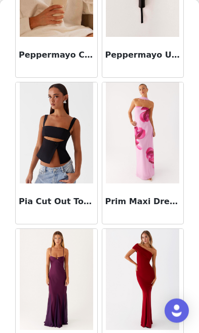
click at [68, 174] on img at bounding box center [56, 132] width 73 height 101
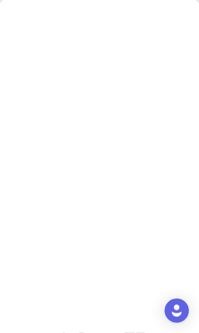
scroll to position [0, 0]
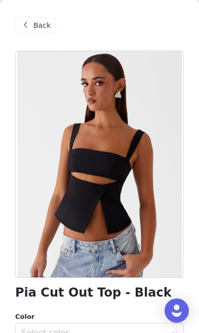
click at [23, 17] on div "Back" at bounding box center [35, 25] width 41 height 16
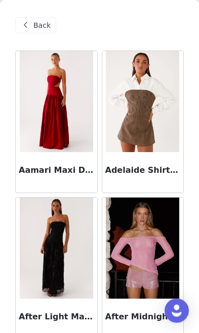
click at [32, 29] on div "Back" at bounding box center [35, 25] width 41 height 16
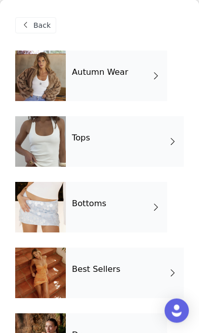
click at [135, 277] on div "Best Sellers" at bounding box center [125, 273] width 118 height 51
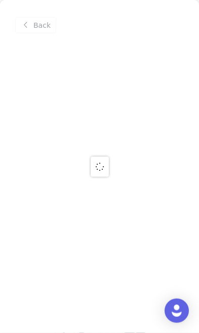
click at [36, 26] on div at bounding box center [99, 166] width 199 height 333
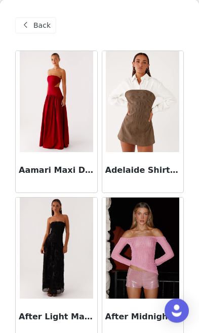
click at [35, 31] on div "Back" at bounding box center [35, 25] width 41 height 16
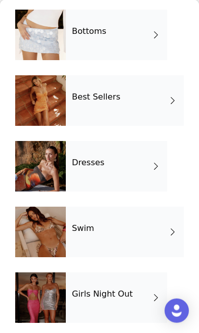
scroll to position [171, 0]
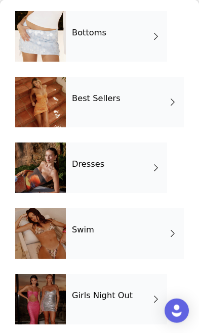
click at [151, 171] on span at bounding box center [156, 168] width 10 height 12
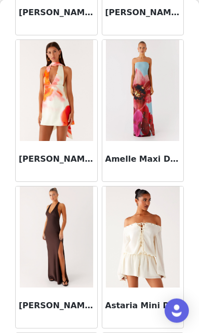
scroll to position [269, 0]
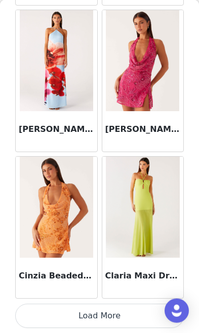
click at [112, 307] on button "Load More" at bounding box center [99, 316] width 168 height 24
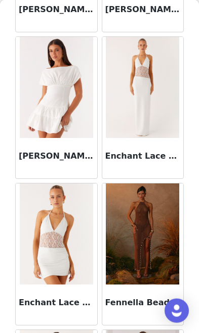
scroll to position [2302, 0]
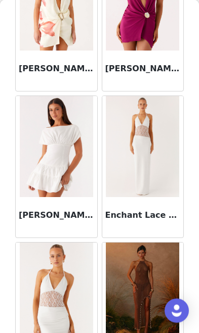
click at [70, 193] on img at bounding box center [56, 146] width 73 height 101
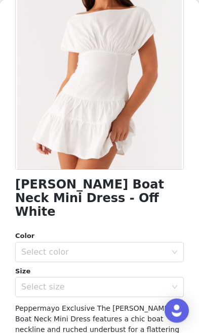
scroll to position [234, 0]
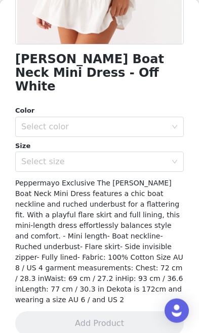
click at [164, 122] on div "Select color" at bounding box center [93, 127] width 145 height 10
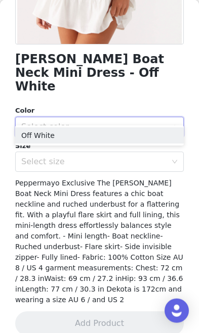
click at [157, 134] on li "Off White" at bounding box center [99, 135] width 168 height 16
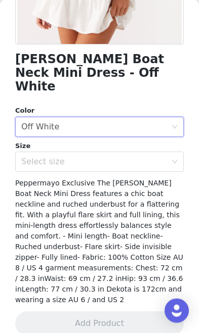
click at [151, 157] on div "Select size" at bounding box center [93, 162] width 145 height 10
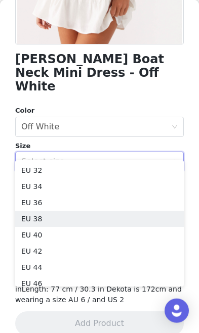
click at [115, 217] on li "EU 38" at bounding box center [99, 219] width 168 height 16
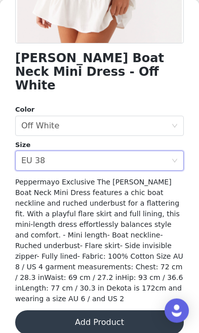
click at [110, 311] on button "Add Product" at bounding box center [99, 323] width 168 height 24
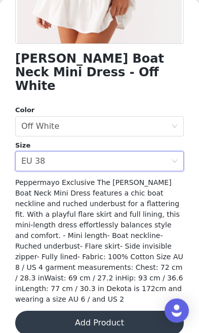
scroll to position [101, 0]
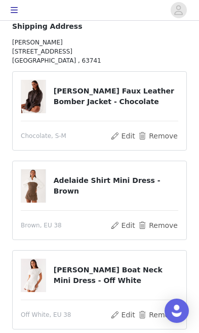
click at [153, 224] on button "Remove" at bounding box center [158, 226] width 40 height 12
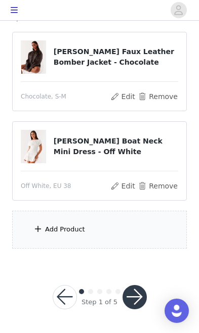
click at [114, 226] on div "Add Product" at bounding box center [99, 230] width 175 height 38
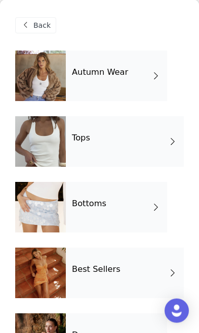
click at [141, 220] on div "Bottoms" at bounding box center [116, 207] width 101 height 51
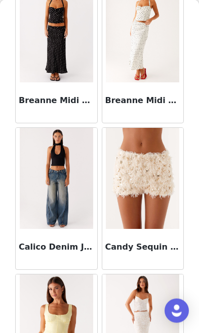
scroll to position [367, 0]
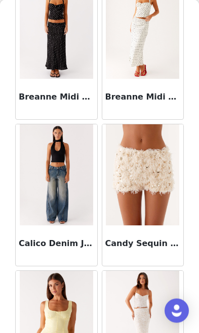
click at [45, 202] on img at bounding box center [56, 174] width 73 height 101
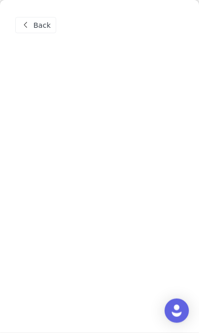
scroll to position [0, 0]
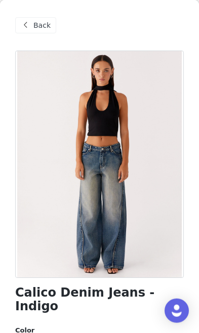
click at [26, 18] on div "Back" at bounding box center [35, 25] width 41 height 16
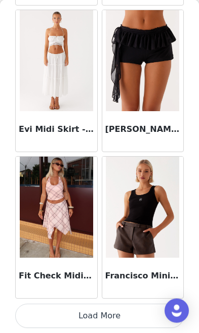
click at [118, 315] on button "Load More" at bounding box center [99, 316] width 168 height 24
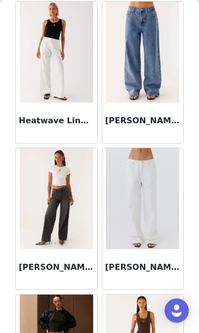
scroll to position [1967, 0]
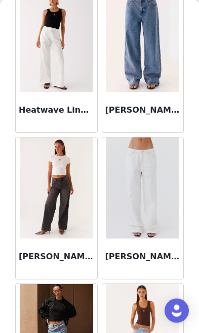
click at [154, 218] on img at bounding box center [142, 188] width 73 height 101
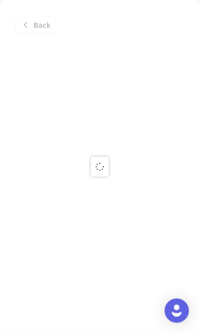
scroll to position [0, 0]
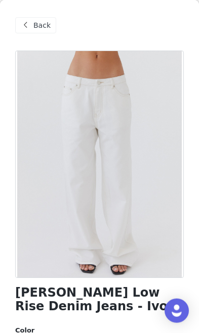
click at [32, 23] on div "Back" at bounding box center [35, 25] width 41 height 16
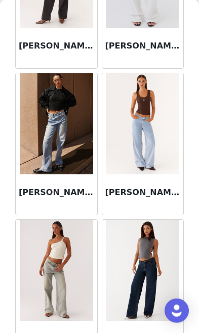
scroll to position [2169, 0]
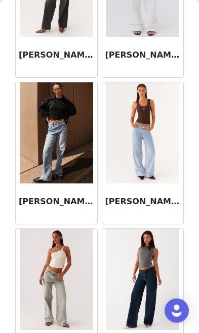
click at [150, 278] on img at bounding box center [142, 279] width 73 height 101
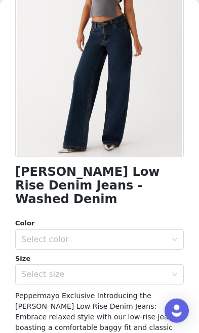
scroll to position [130, 0]
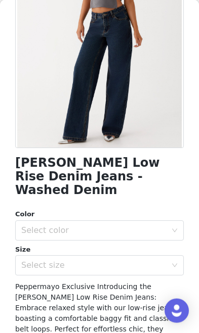
click at [147, 226] on div "Select color" at bounding box center [93, 231] width 145 height 10
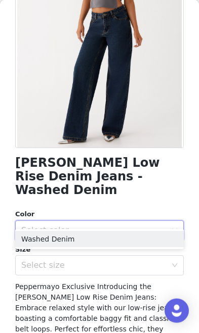
click at [145, 261] on div "Select size" at bounding box center [93, 266] width 145 height 10
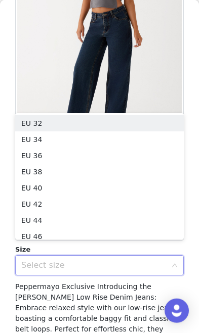
click at [140, 261] on div "Select size" at bounding box center [93, 266] width 145 height 10
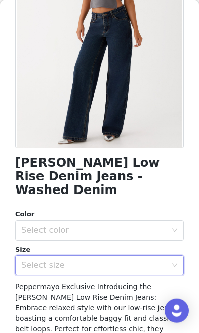
click at [138, 261] on div "Select size" at bounding box center [93, 266] width 145 height 10
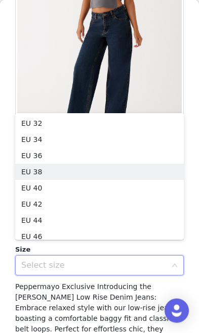
click at [128, 176] on li "EU 38" at bounding box center [99, 172] width 168 height 16
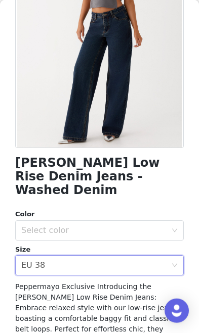
click at [133, 226] on div "Select color" at bounding box center [93, 231] width 145 height 10
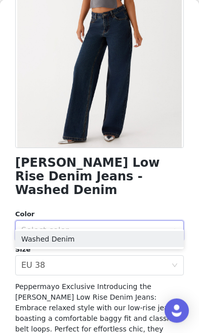
click at [132, 244] on li "Washed Denim" at bounding box center [99, 239] width 168 height 16
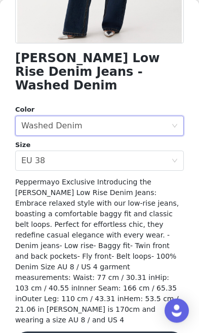
scroll to position [234, 0]
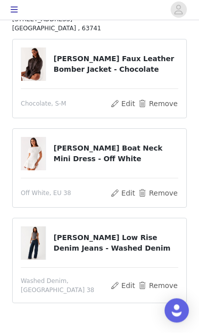
click at [123, 286] on button "Edit" at bounding box center [123, 286] width 26 height 12
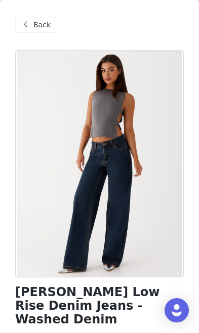
click at [29, 24] on span at bounding box center [25, 25] width 12 height 12
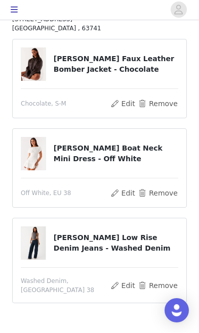
click at [33, 239] on img at bounding box center [33, 243] width 24 height 33
click at [150, 280] on button "Remove" at bounding box center [158, 286] width 40 height 12
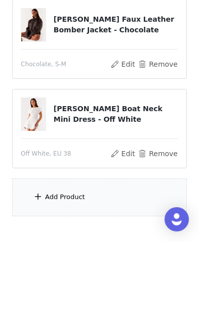
click at [123, 270] on div "Add Product" at bounding box center [99, 289] width 175 height 38
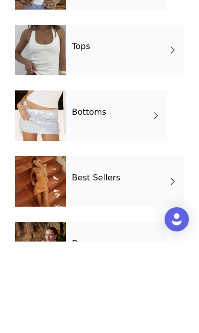
click at [147, 248] on div "Best Sellers" at bounding box center [125, 273] width 118 height 51
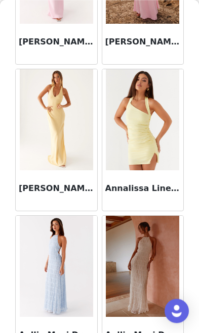
scroll to position [0, 0]
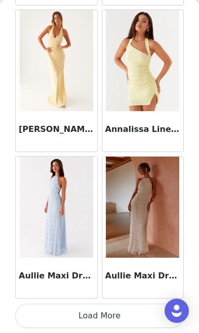
click at [113, 320] on button "Load More" at bounding box center [99, 316] width 168 height 24
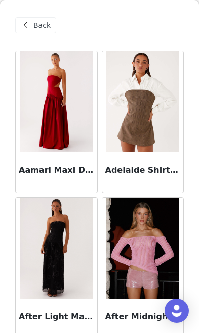
click at [30, 28] on span at bounding box center [25, 25] width 12 height 12
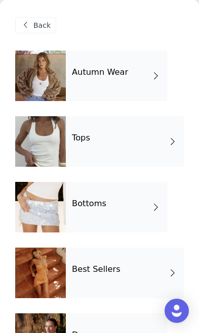
click at [132, 206] on div "Bottoms" at bounding box center [116, 207] width 101 height 51
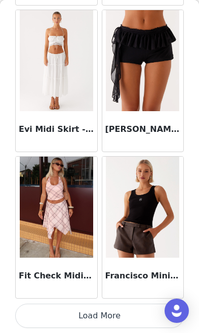
click at [128, 315] on button "Load More" at bounding box center [99, 316] width 168 height 24
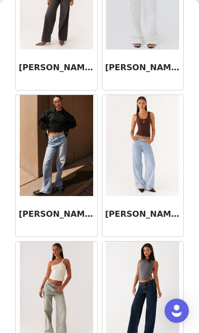
scroll to position [2162, 0]
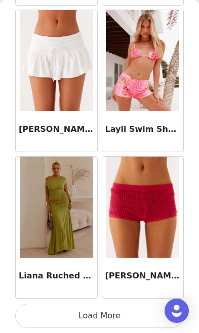
click at [115, 318] on button "Load More" at bounding box center [99, 316] width 168 height 24
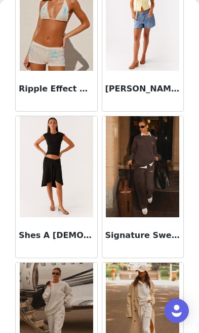
scroll to position [4059, 0]
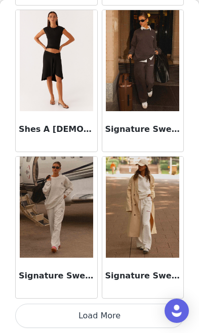
click at [110, 326] on button "Load More" at bounding box center [99, 316] width 168 height 24
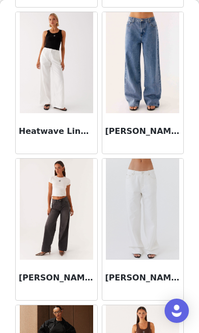
scroll to position [1891, 0]
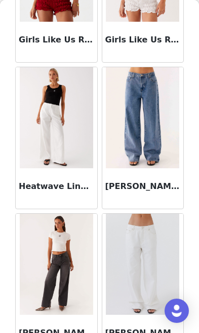
click at [156, 252] on img at bounding box center [142, 264] width 73 height 101
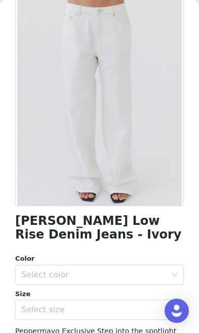
scroll to position [54, 0]
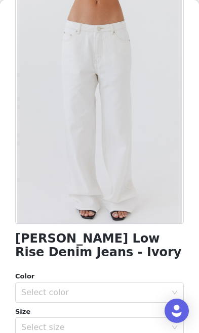
click at [120, 288] on div "Select color" at bounding box center [93, 293] width 145 height 10
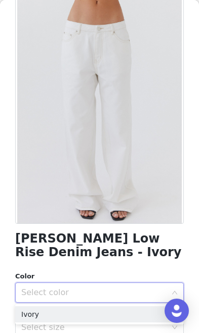
scroll to position [110, 0]
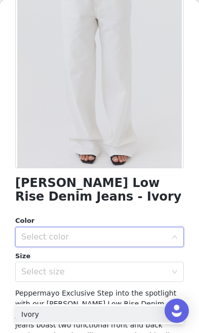
click at [136, 232] on div "Select color" at bounding box center [93, 237] width 145 height 10
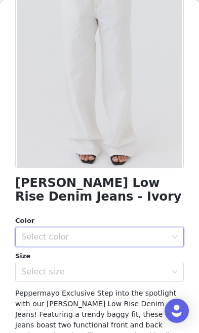
click at [131, 238] on div "Select color" at bounding box center [93, 237] width 145 height 10
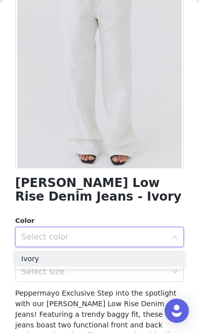
click at [146, 263] on li "Ivory" at bounding box center [99, 259] width 168 height 16
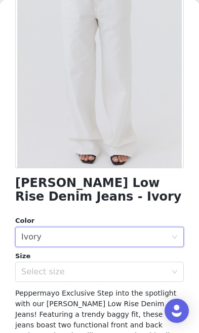
click at [128, 273] on div "Select size" at bounding box center [93, 272] width 145 height 10
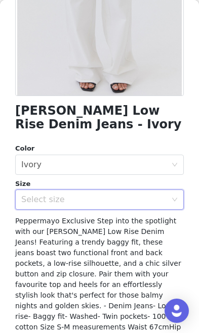
scroll to position [195, 0]
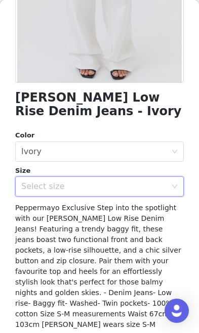
click at [155, 190] on div "Select size" at bounding box center [93, 187] width 145 height 10
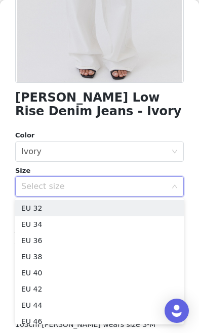
click at [111, 257] on li "EU 38" at bounding box center [99, 257] width 168 height 16
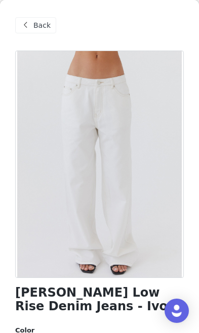
scroll to position [0, 0]
click at [39, 22] on span "Back" at bounding box center [41, 25] width 17 height 11
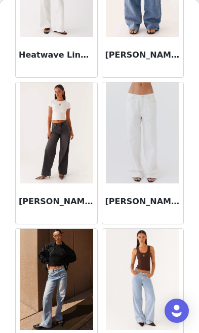
scroll to position [2011, 0]
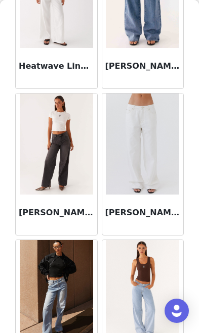
click at [159, 172] on img at bounding box center [142, 144] width 73 height 101
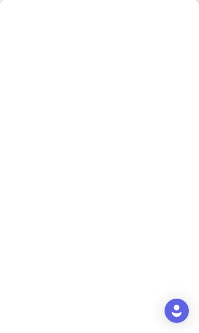
scroll to position [224, 0]
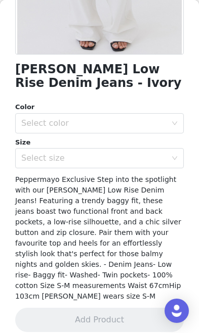
click at [170, 123] on div "Select color" at bounding box center [96, 123] width 150 height 19
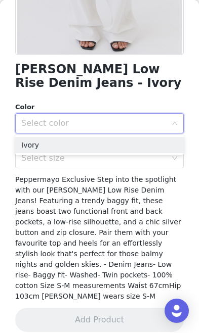
click at [158, 146] on li "Ivory" at bounding box center [99, 145] width 168 height 16
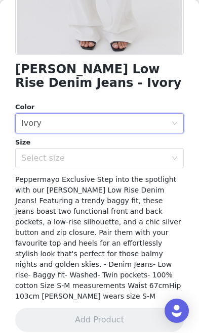
click at [152, 161] on div "Select size" at bounding box center [93, 158] width 145 height 10
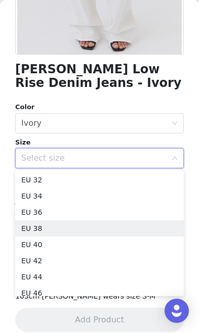
click at [137, 228] on li "EU 38" at bounding box center [99, 229] width 168 height 16
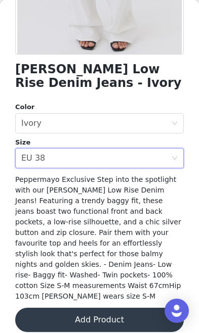
click at [124, 308] on button "Add Product" at bounding box center [99, 320] width 168 height 24
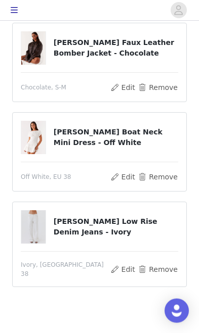
scroll to position [192, 0]
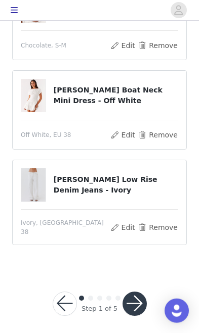
click at [137, 298] on button "button" at bounding box center [134, 304] width 24 height 24
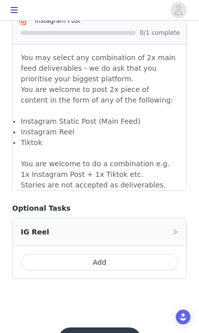
scroll to position [995, 0]
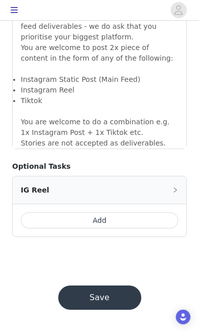
click at [110, 296] on button "Save" at bounding box center [99, 298] width 83 height 24
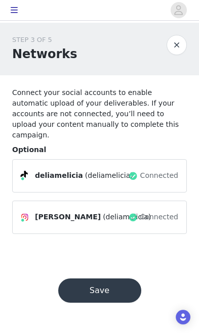
click at [112, 284] on button "Save" at bounding box center [99, 291] width 83 height 24
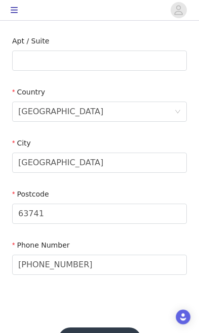
scroll to position [319, 0]
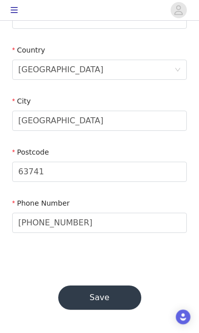
click at [109, 297] on button "Save" at bounding box center [99, 298] width 83 height 24
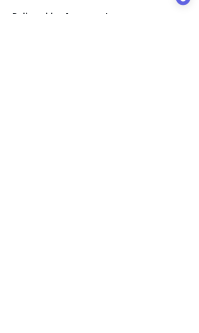
scroll to position [181, 0]
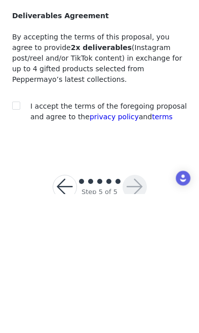
click at [12, 240] on label at bounding box center [16, 245] width 8 height 11
click at [12, 241] on input "checkbox" at bounding box center [15, 244] width 7 height 7
checkbox input "true"
click at [137, 314] on button "button" at bounding box center [134, 326] width 24 height 24
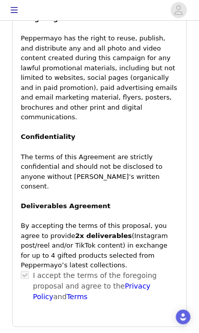
scroll to position [792, 0]
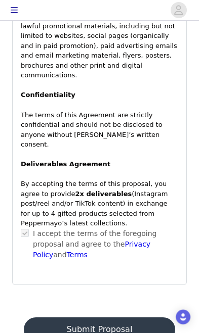
click at [125, 318] on button "Submit Proposal" at bounding box center [99, 330] width 151 height 24
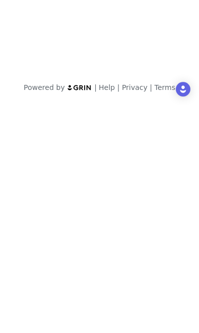
scroll to position [0, 0]
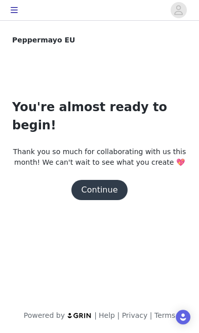
click at [109, 180] on button "Continue" at bounding box center [99, 190] width 57 height 20
